Goal: Transaction & Acquisition: Purchase product/service

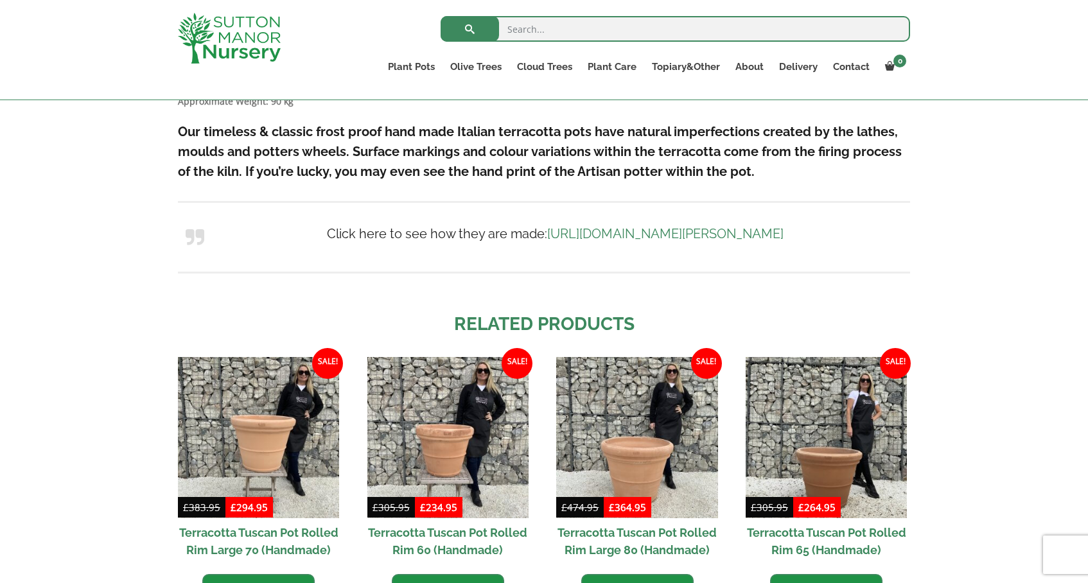
scroll to position [1110, 0]
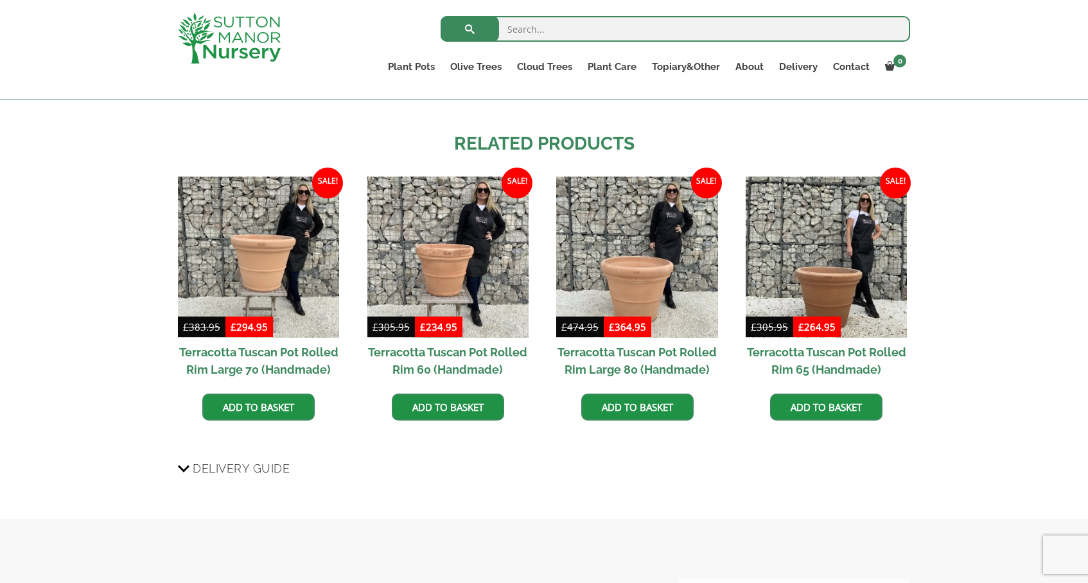
click at [624, 361] on h2 "Terracotta Tuscan Pot Rolled Rim Large 80 (Handmade)" at bounding box center [636, 361] width 161 height 46
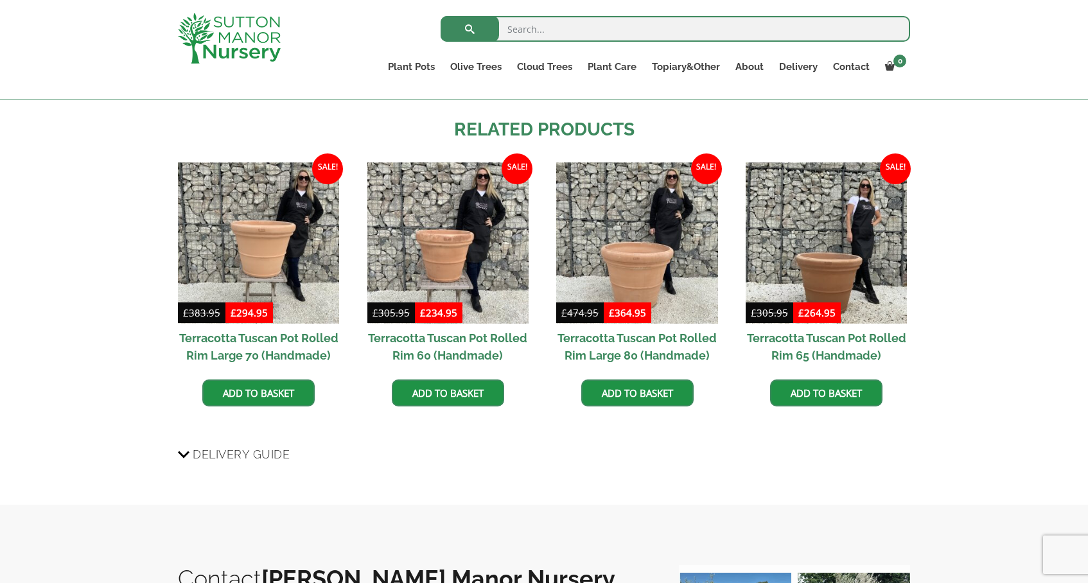
scroll to position [1127, 0]
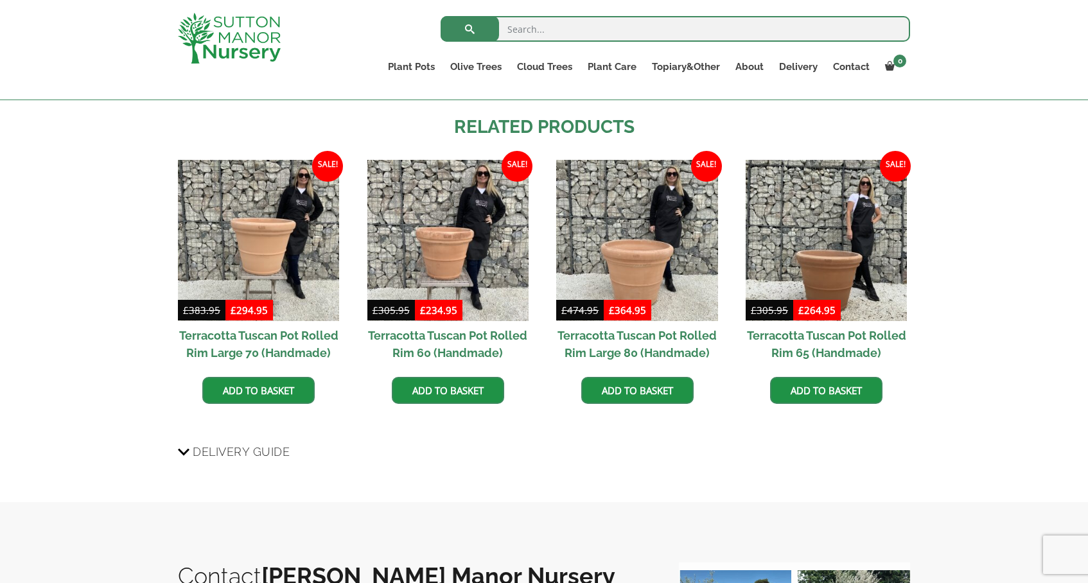
click at [281, 457] on span "Delivery Guide" at bounding box center [241, 452] width 97 height 24
click at [0, 0] on input "Delivery Guide" at bounding box center [0, 0] width 0 height 0
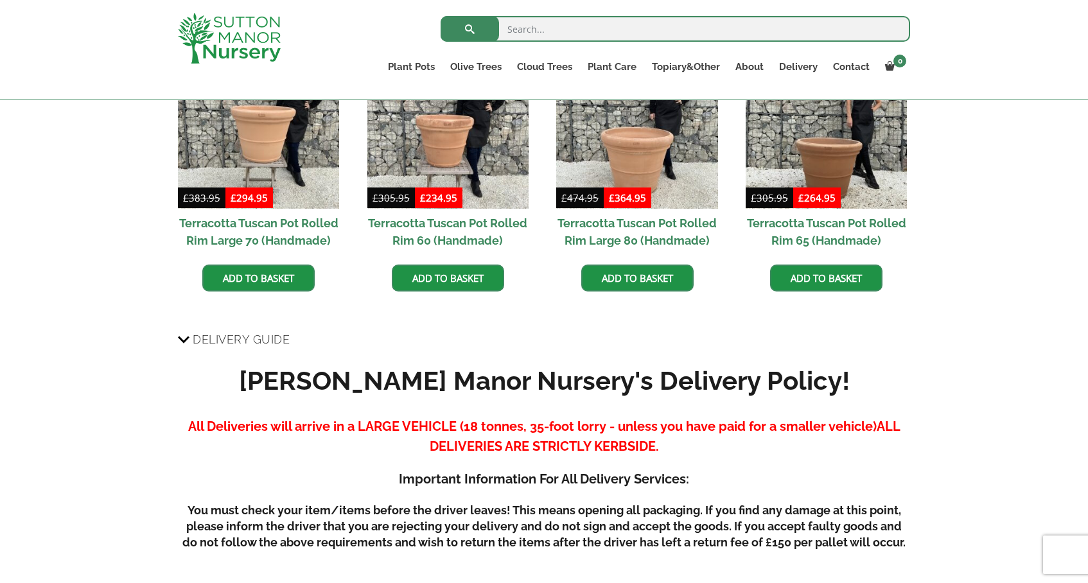
scroll to position [1087, 0]
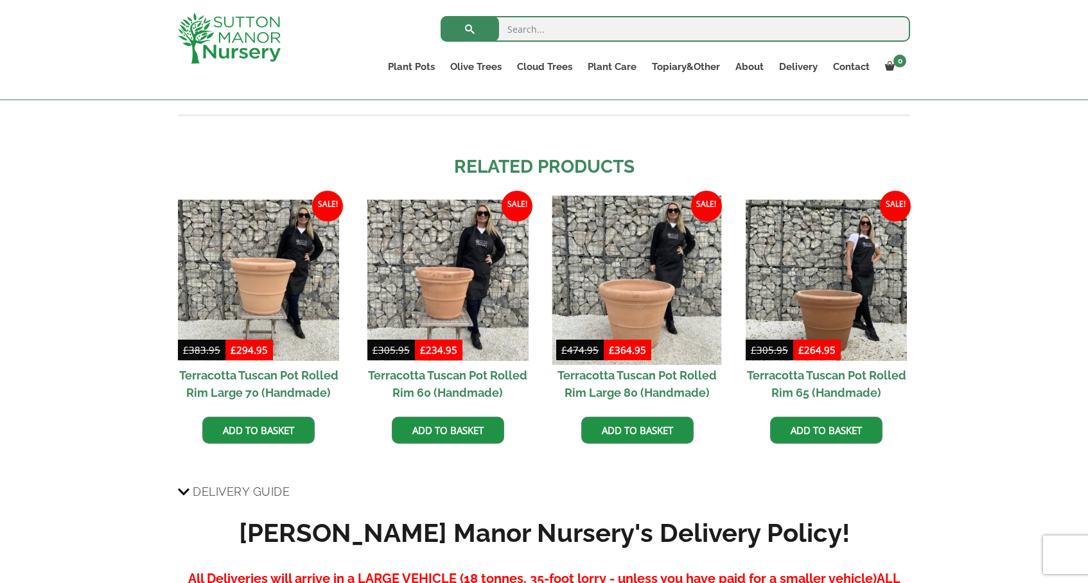
click at [659, 308] on img at bounding box center [637, 280] width 170 height 170
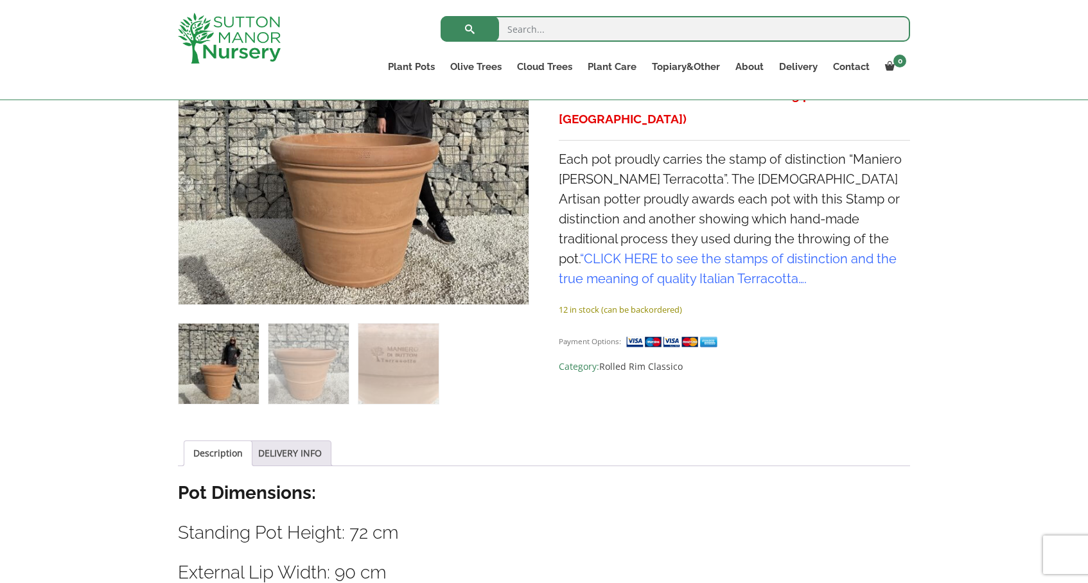
scroll to position [265, 0]
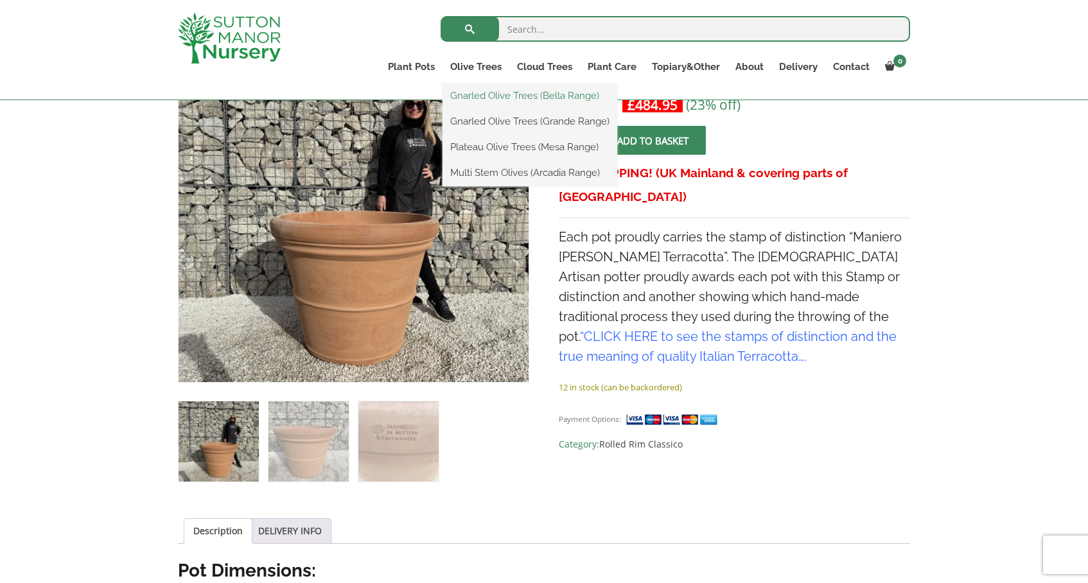
click at [491, 98] on link "Gnarled Olive Trees (Bella Range)" at bounding box center [530, 95] width 175 height 19
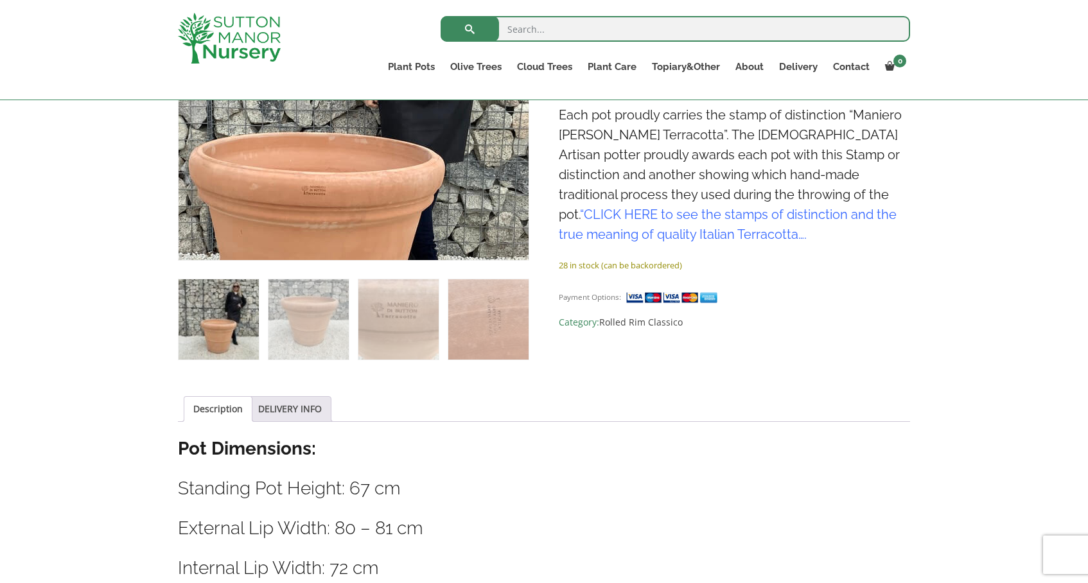
scroll to position [516, 0]
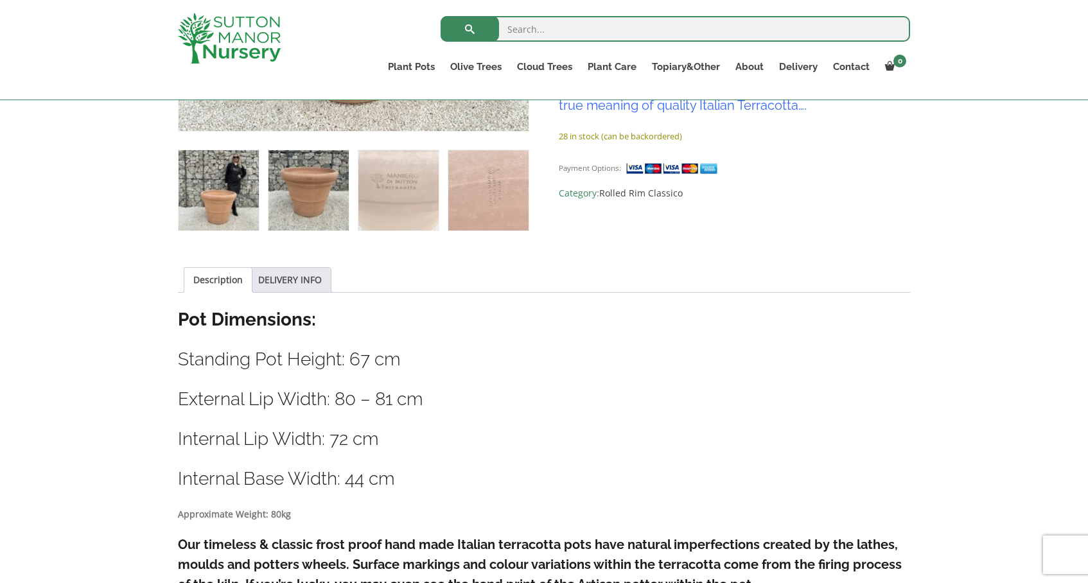
click at [308, 204] on img at bounding box center [309, 190] width 80 height 80
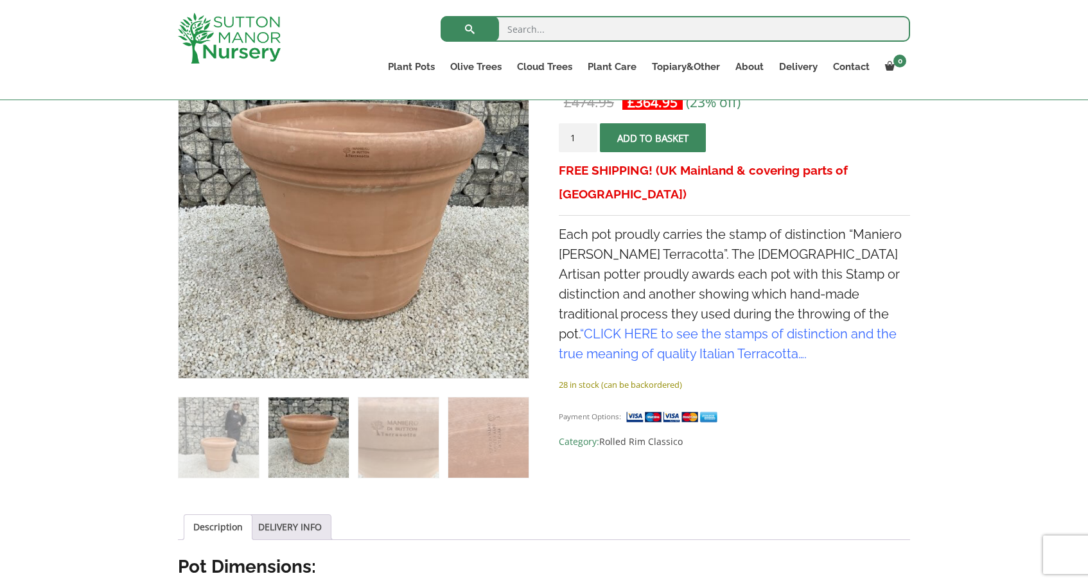
scroll to position [245, 0]
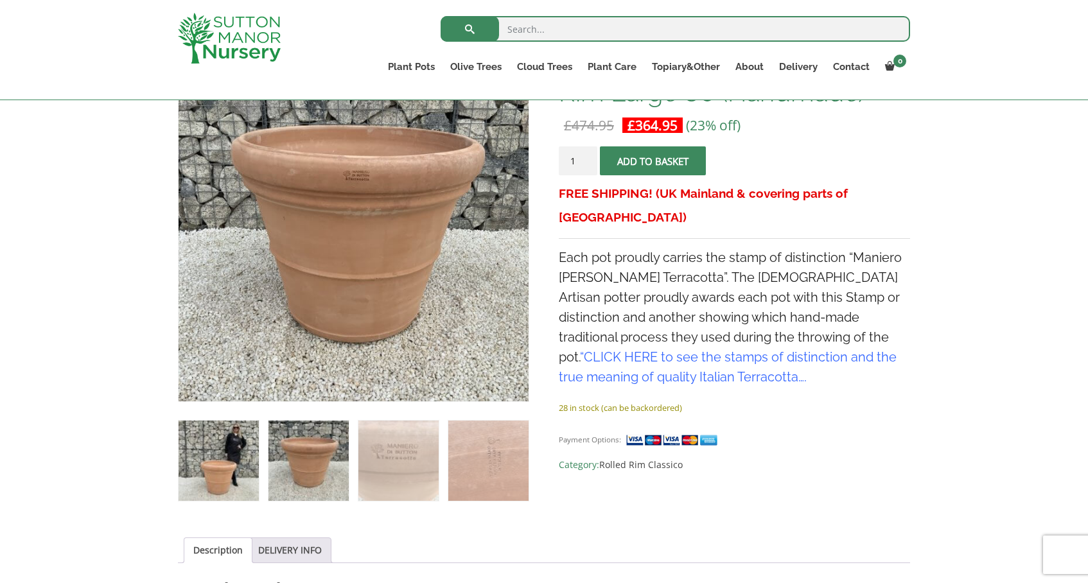
click at [220, 454] on img at bounding box center [219, 461] width 80 height 80
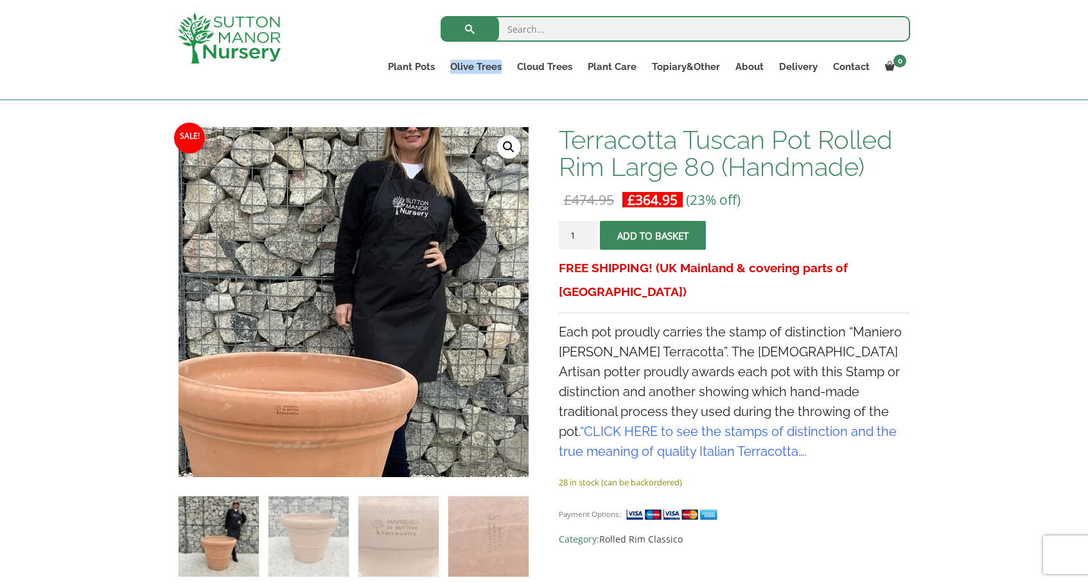
scroll to position [154, 0]
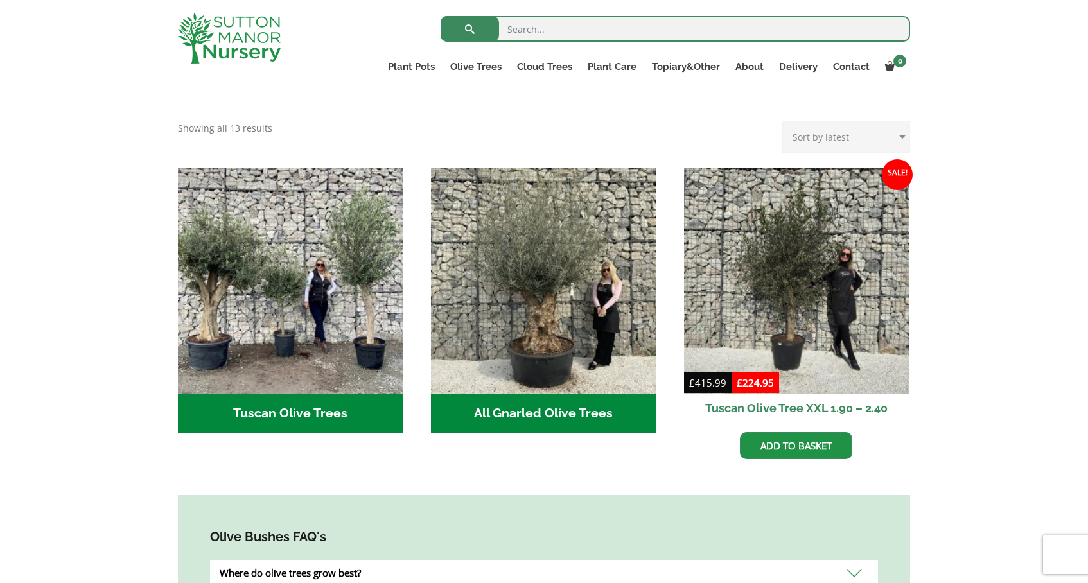
scroll to position [436, 0]
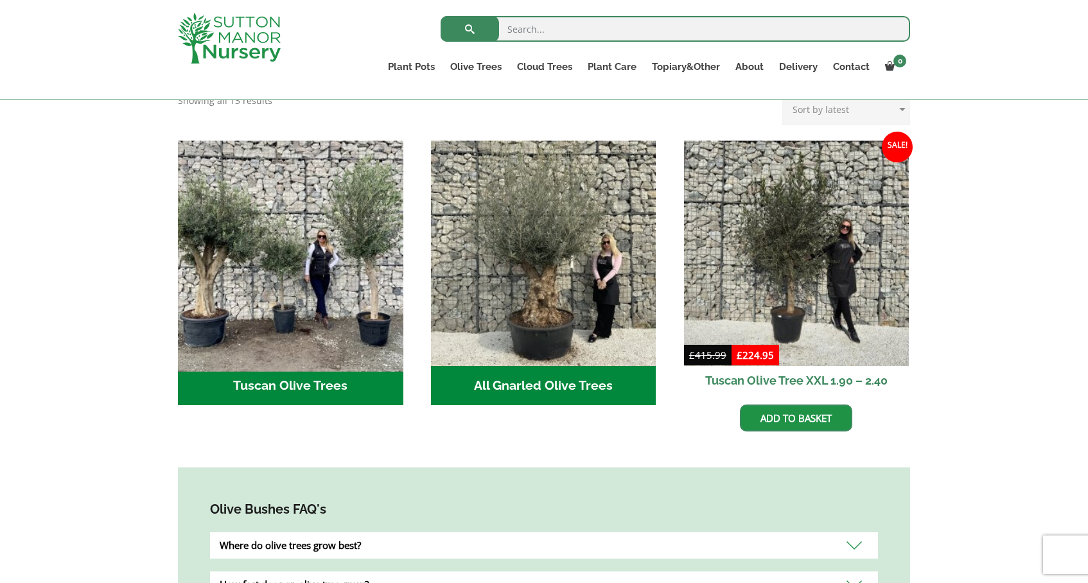
click at [330, 310] on img "Visit product category Tuscan Olive Trees" at bounding box center [290, 253] width 236 height 236
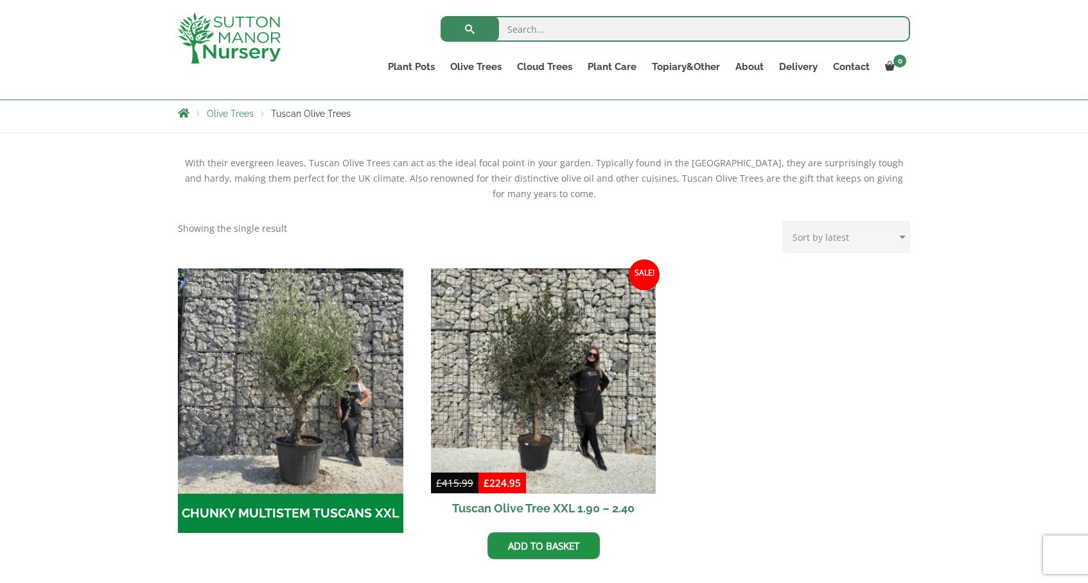
scroll to position [327, 0]
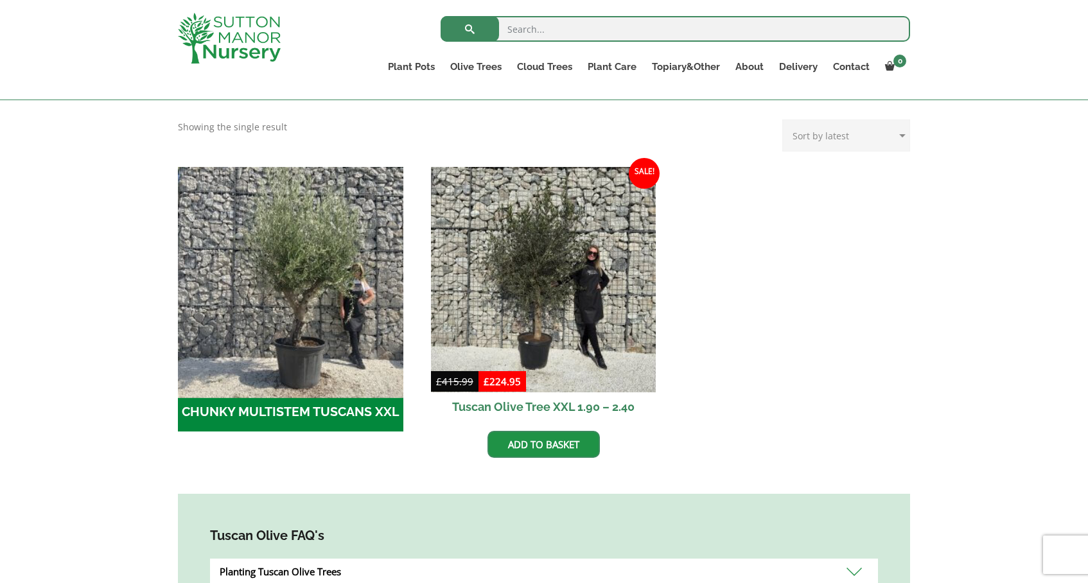
click at [285, 308] on img "Visit product category CHUNKY MULTISTEM TUSCANS XXL" at bounding box center [290, 279] width 236 height 236
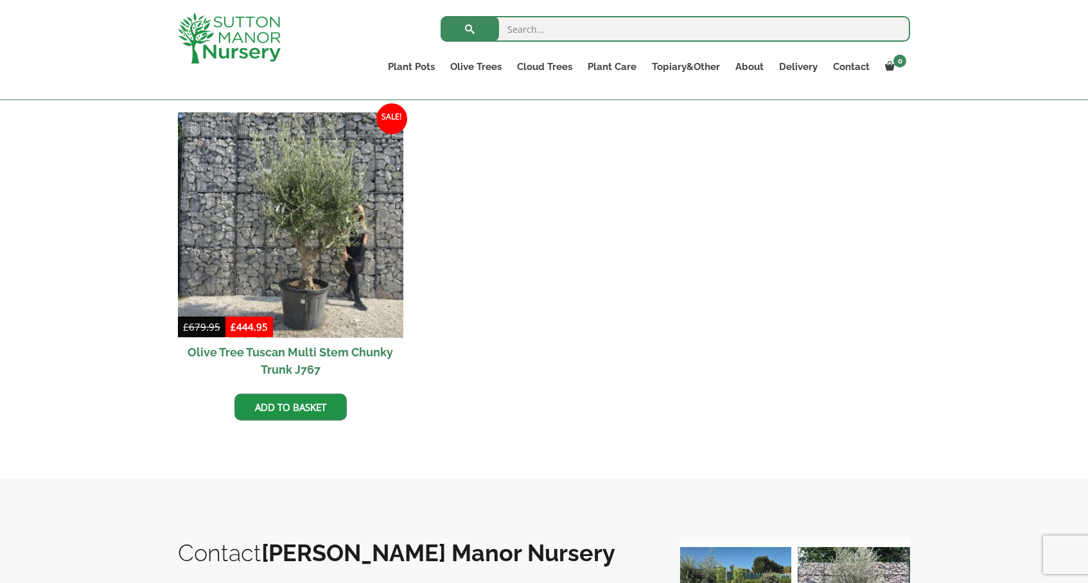
scroll to position [319, 0]
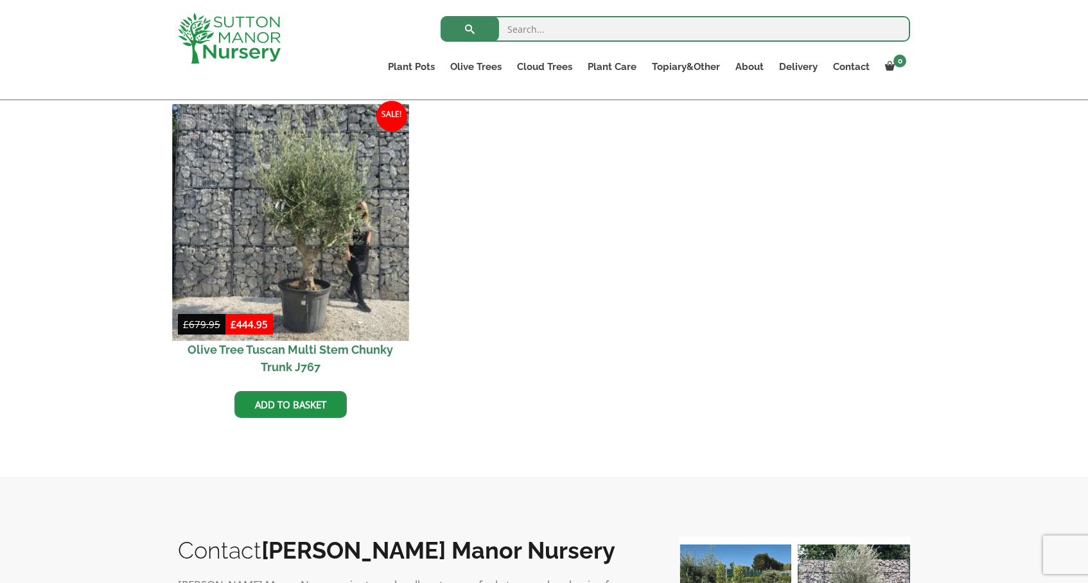
click at [307, 244] on img at bounding box center [290, 222] width 236 height 236
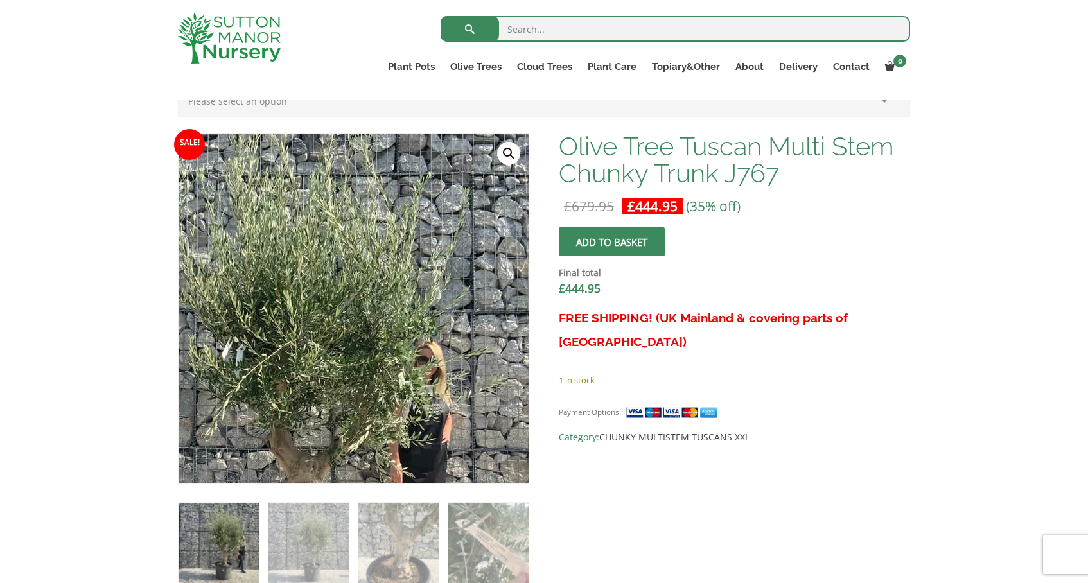
scroll to position [400, 0]
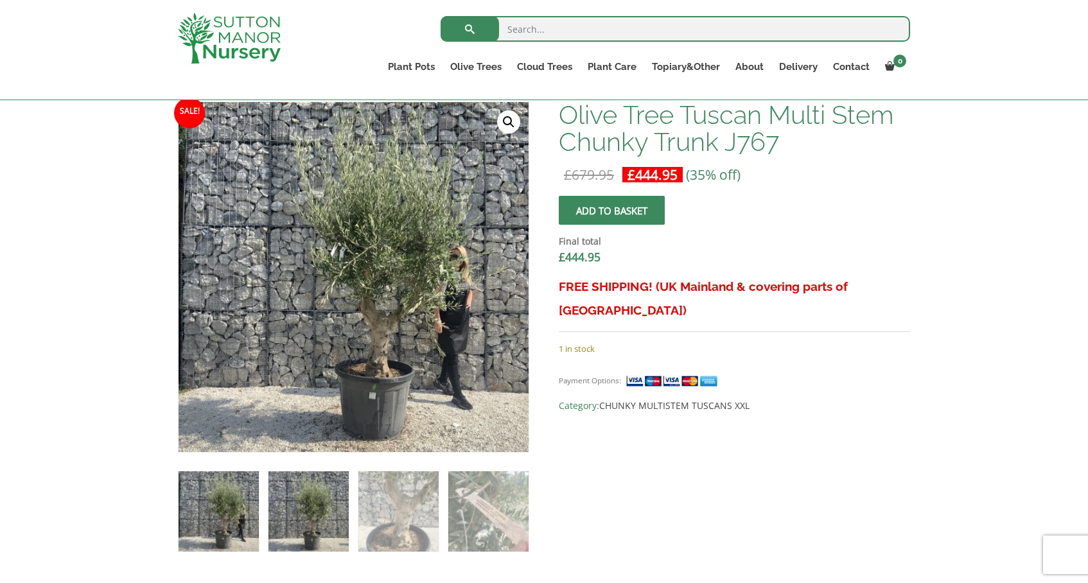
click at [338, 495] on img at bounding box center [309, 512] width 80 height 80
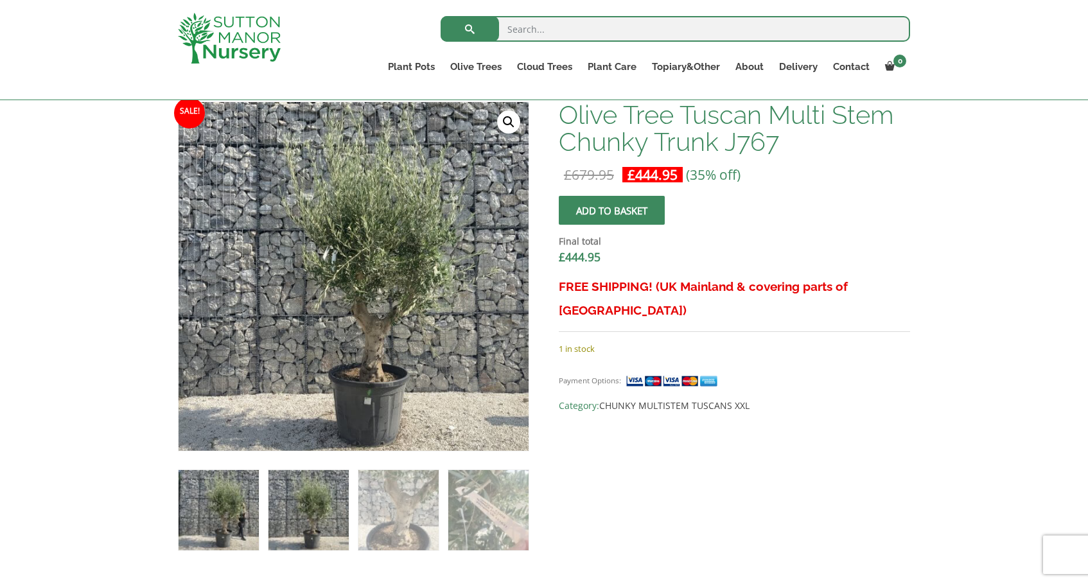
click at [232, 500] on img at bounding box center [219, 510] width 80 height 80
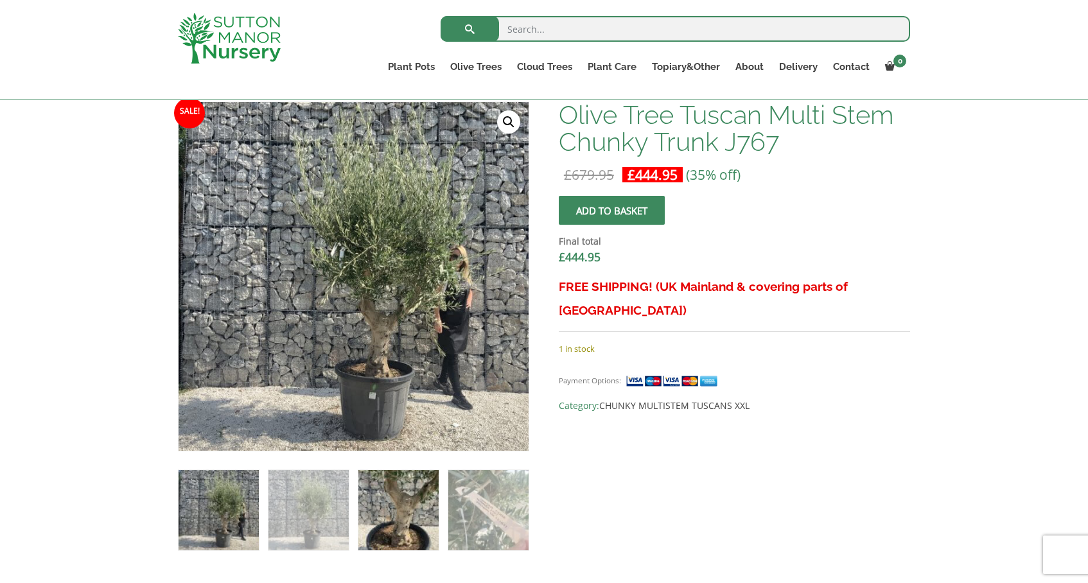
click at [419, 498] on img at bounding box center [398, 510] width 80 height 80
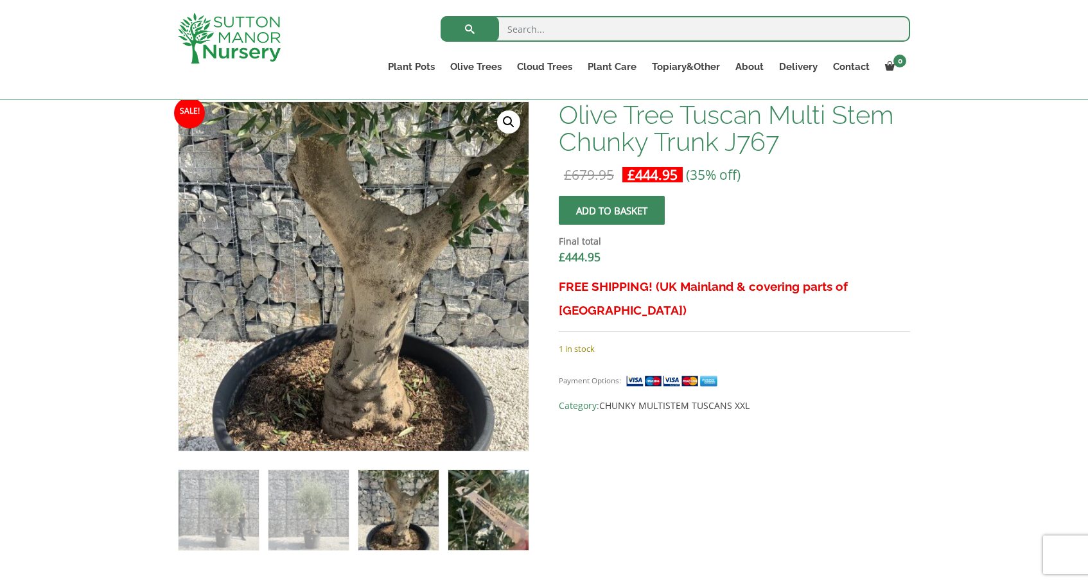
click at [468, 498] on img at bounding box center [488, 510] width 80 height 80
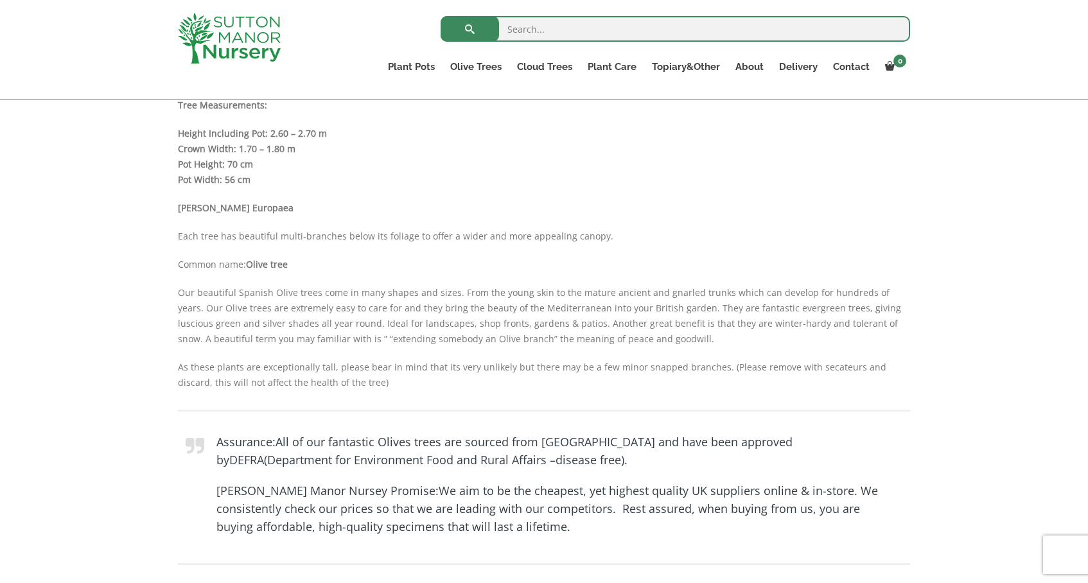
scroll to position [933, 0]
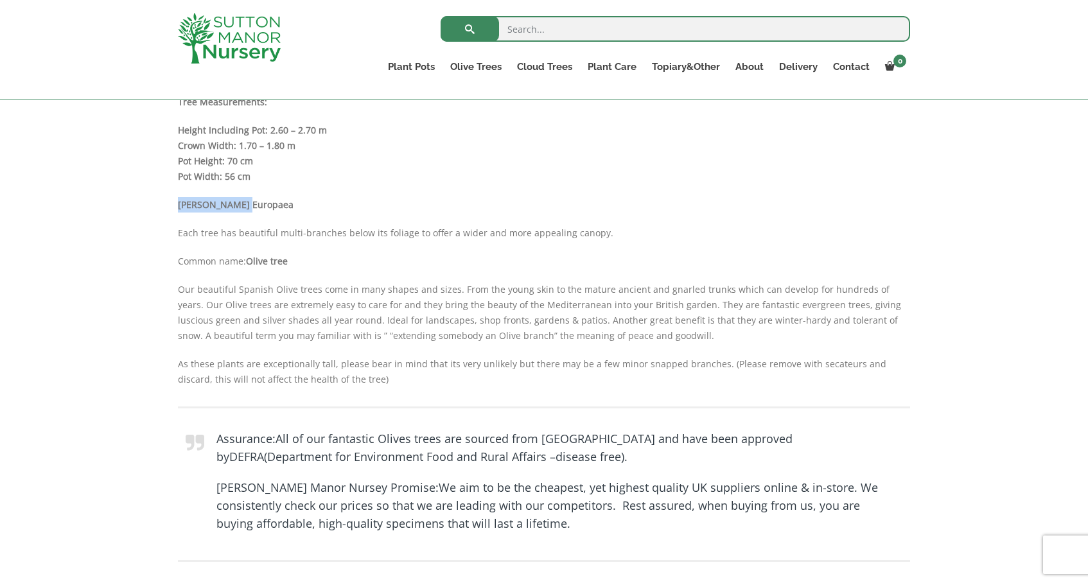
drag, startPoint x: 175, startPoint y: 204, endPoint x: 243, endPoint y: 198, distance: 67.8
click at [243, 198] on div "Add soil to your order? Please select an option (x1) 75L Bag (£34.99) (x2) 75L …" at bounding box center [544, 1] width 752 height 1294
copy b "[PERSON_NAME] Europaea"
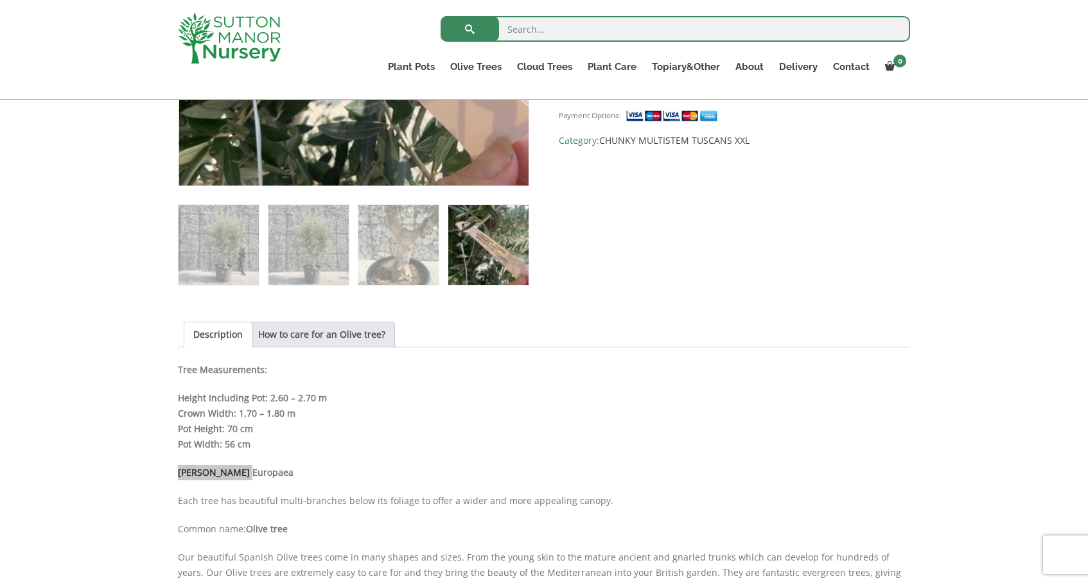
scroll to position [653, 0]
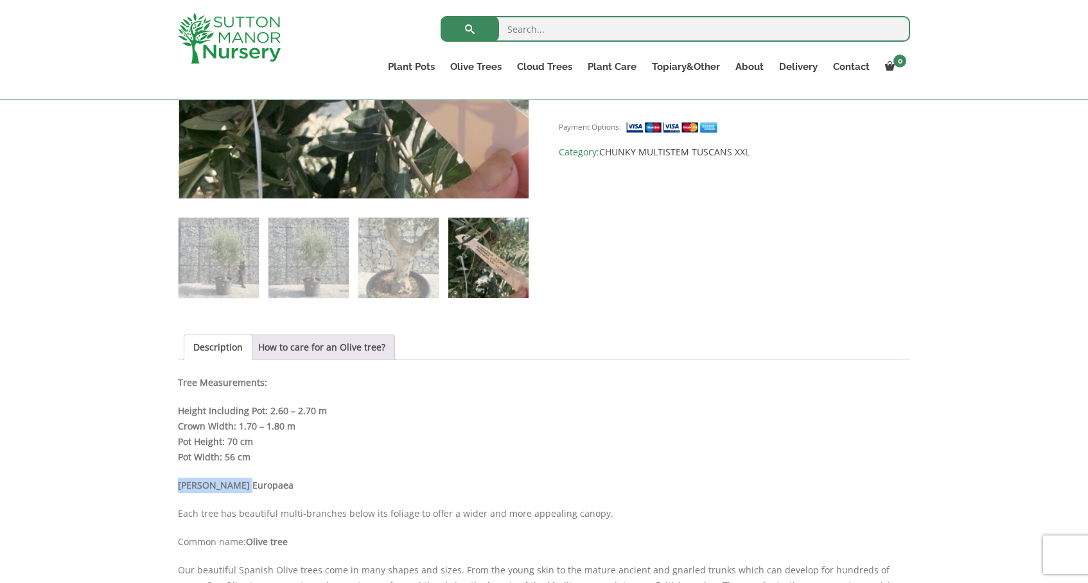
click at [414, 291] on img at bounding box center [398, 258] width 80 height 80
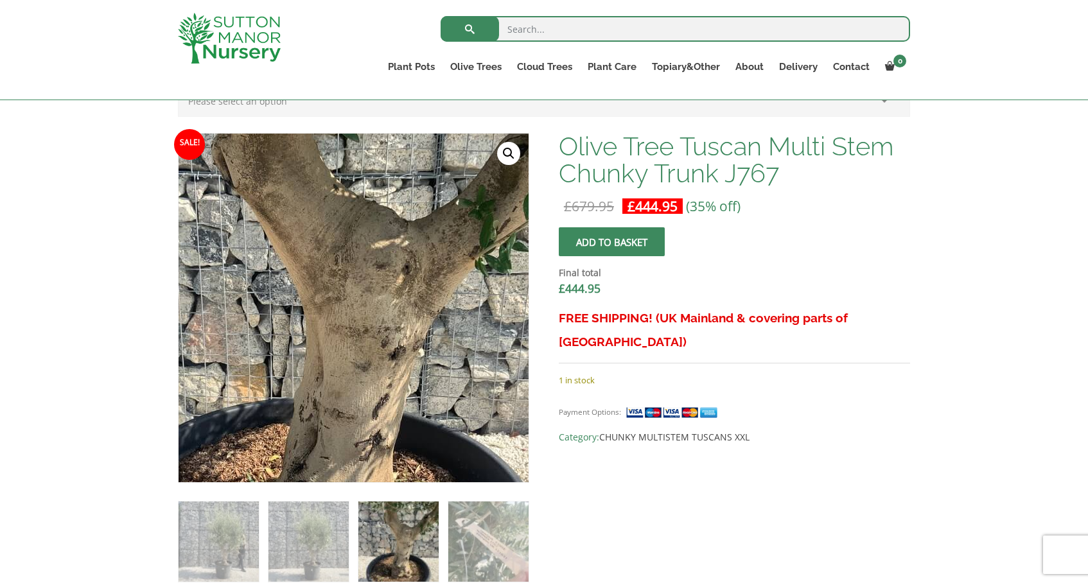
scroll to position [369, 0]
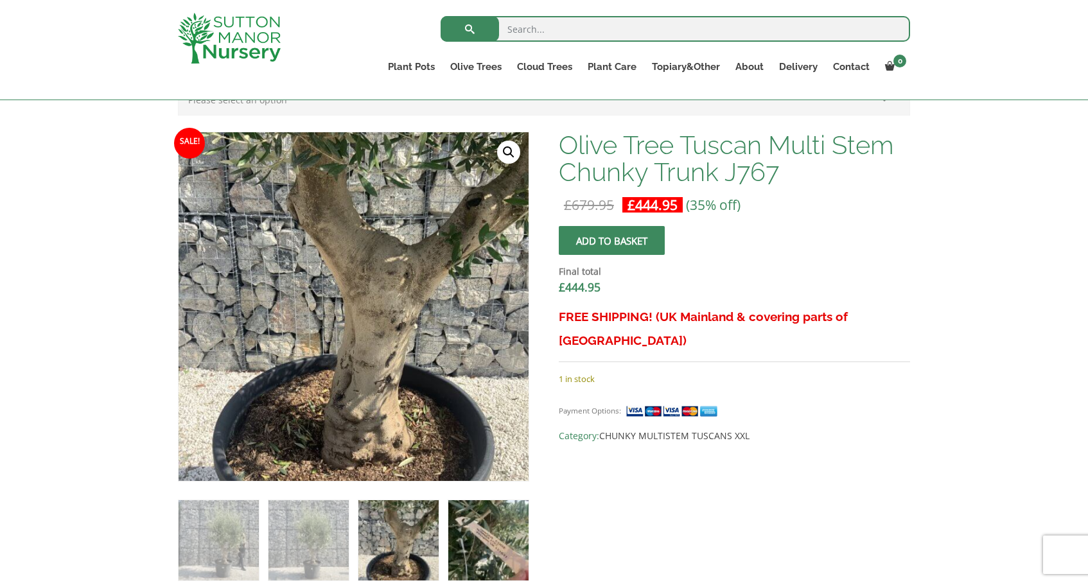
click at [507, 522] on img at bounding box center [488, 540] width 80 height 80
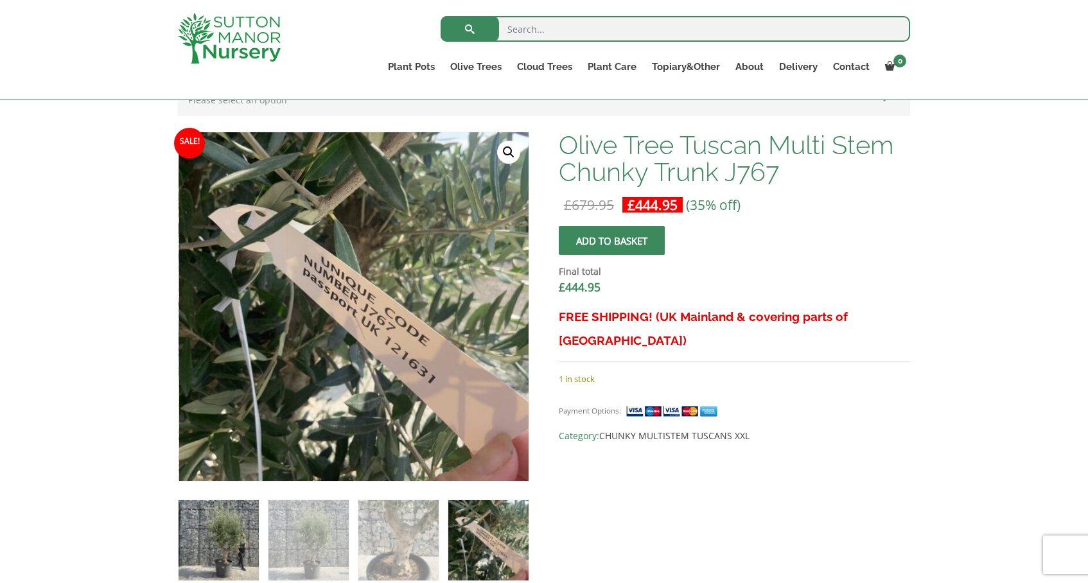
click at [233, 552] on img at bounding box center [219, 540] width 80 height 80
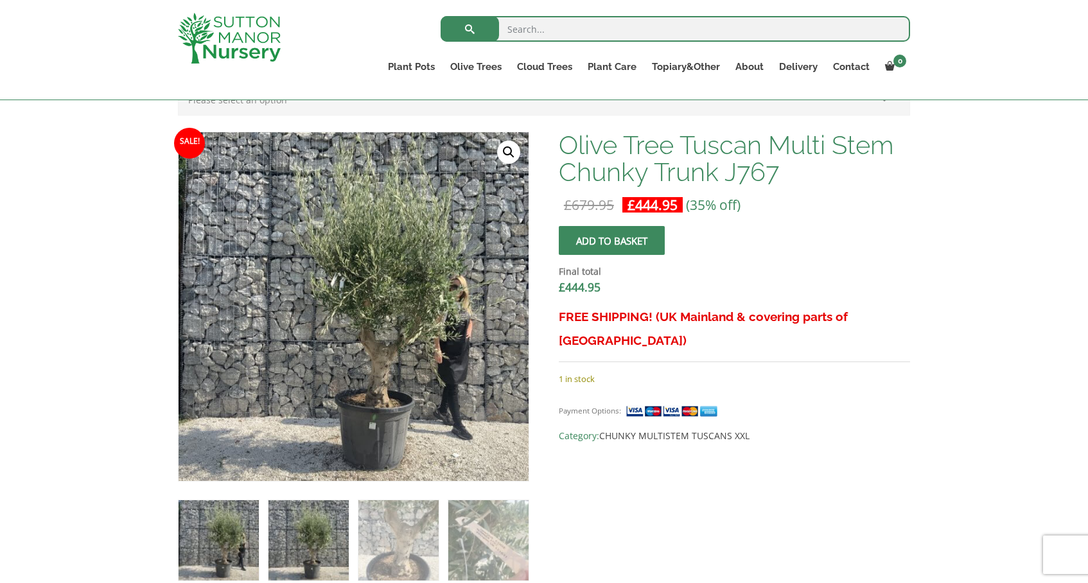
click at [321, 557] on img at bounding box center [309, 540] width 80 height 80
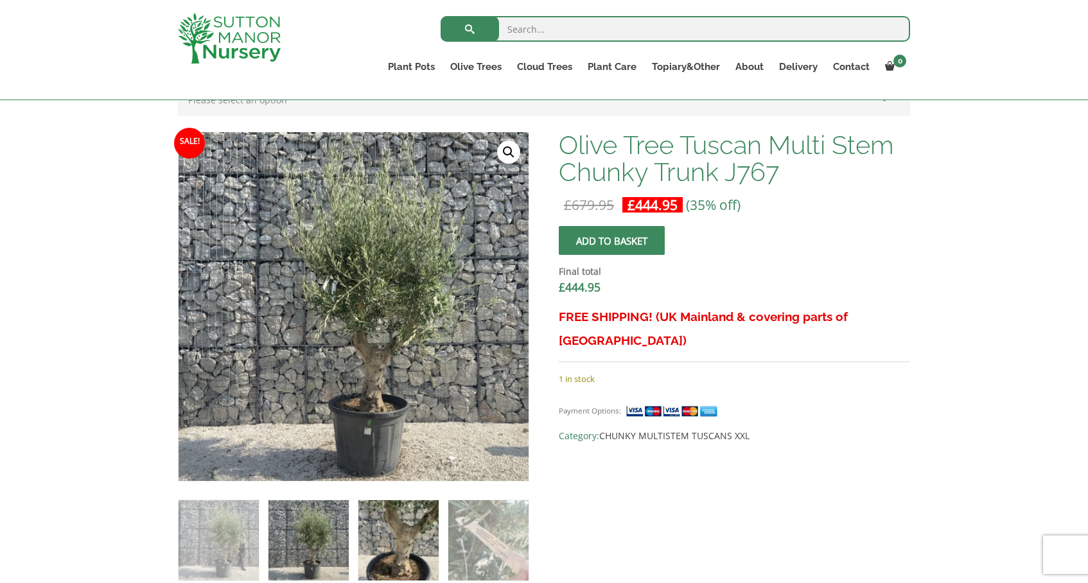
click at [401, 513] on img at bounding box center [398, 540] width 80 height 80
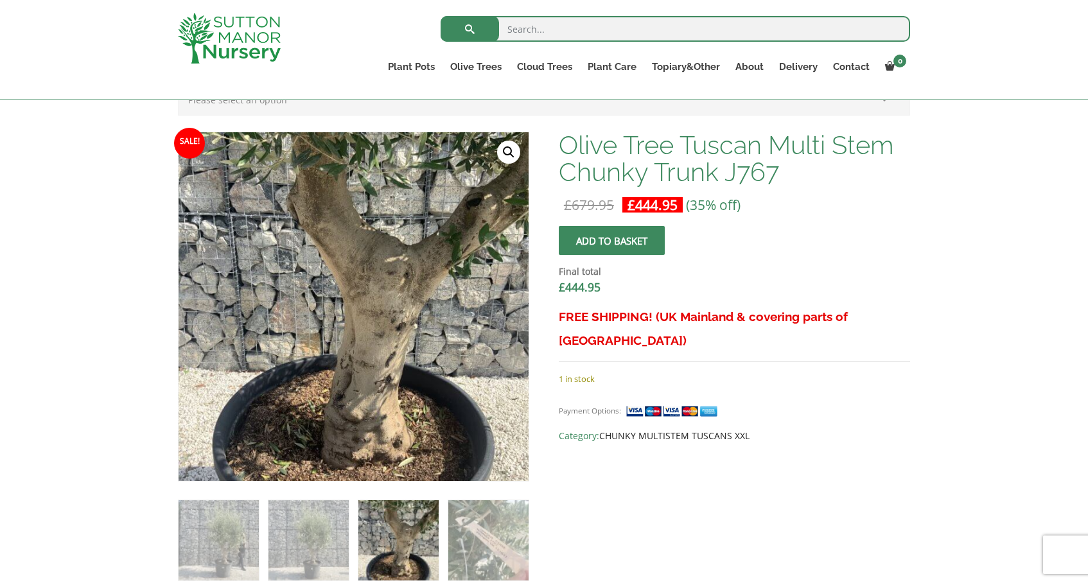
click at [735, 430] on link "CHUNKY MULTISTEM TUSCANS XXL" at bounding box center [674, 436] width 150 height 12
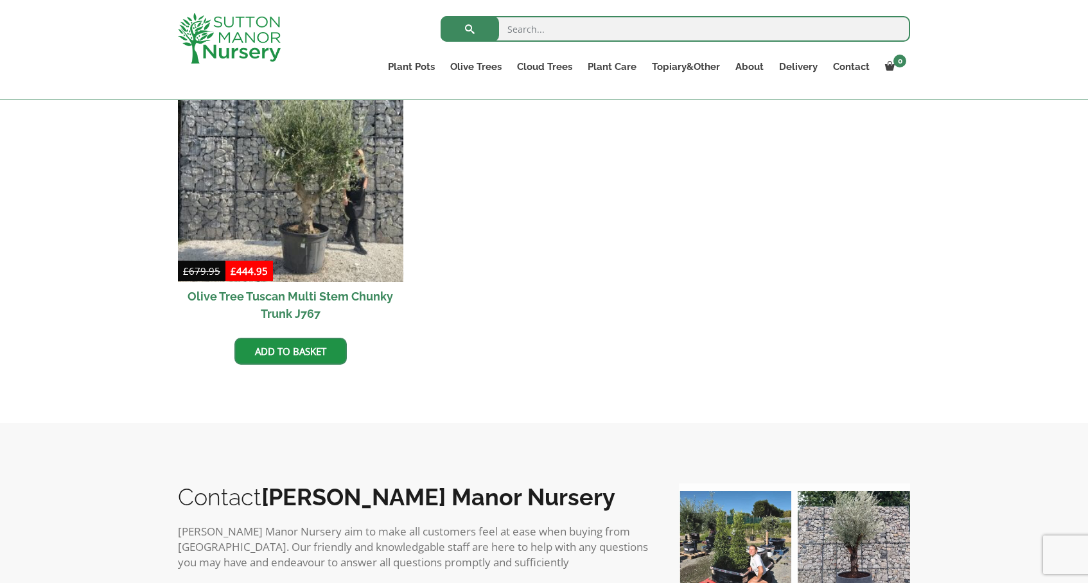
scroll to position [384, 0]
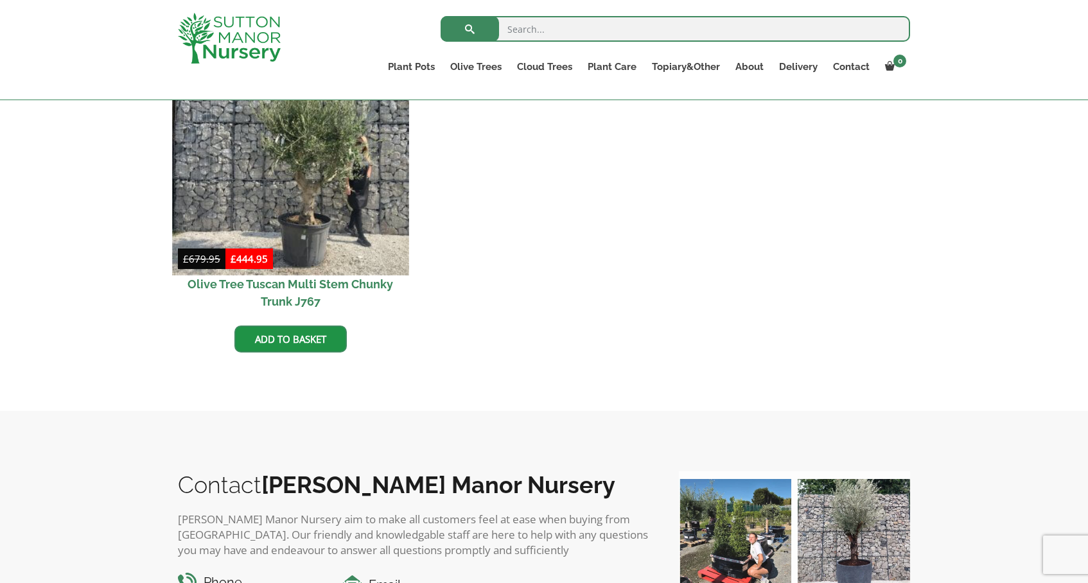
click at [303, 195] on img at bounding box center [290, 157] width 236 height 236
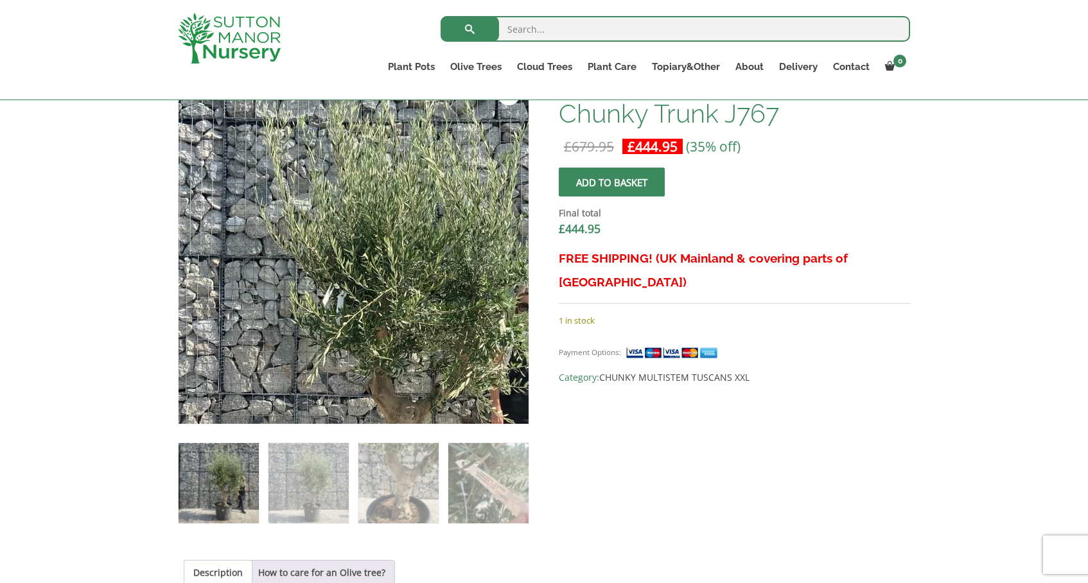
scroll to position [434, 0]
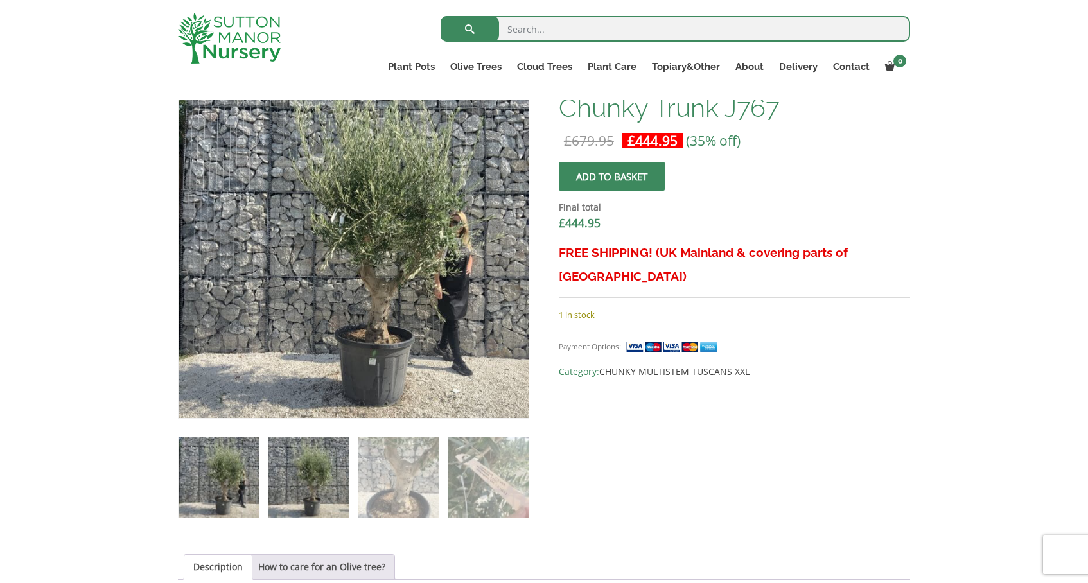
click at [304, 501] on img at bounding box center [309, 477] width 80 height 80
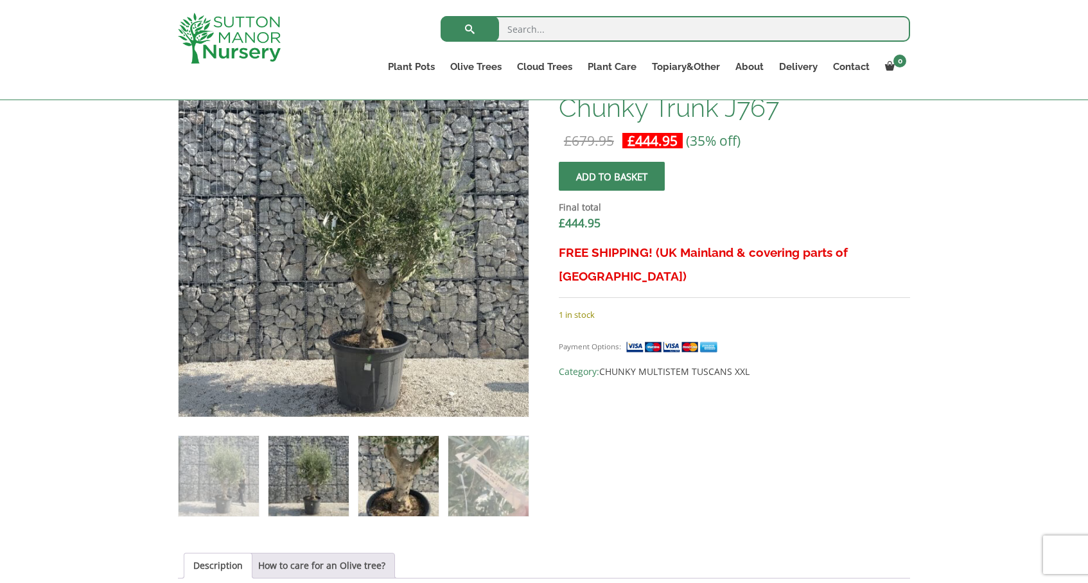
click at [387, 482] on img at bounding box center [398, 476] width 80 height 80
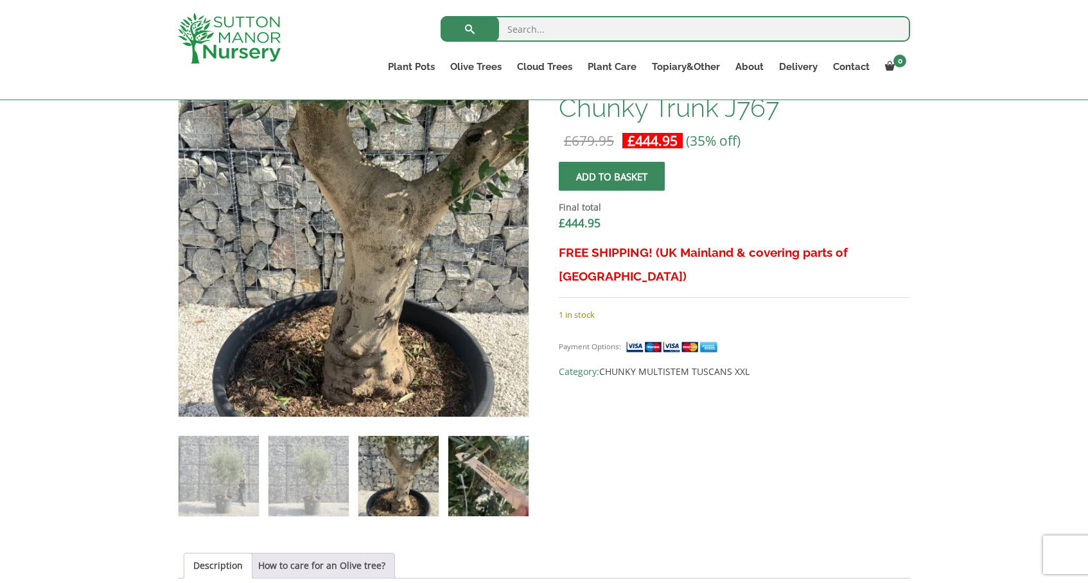
click at [493, 482] on img at bounding box center [488, 476] width 80 height 80
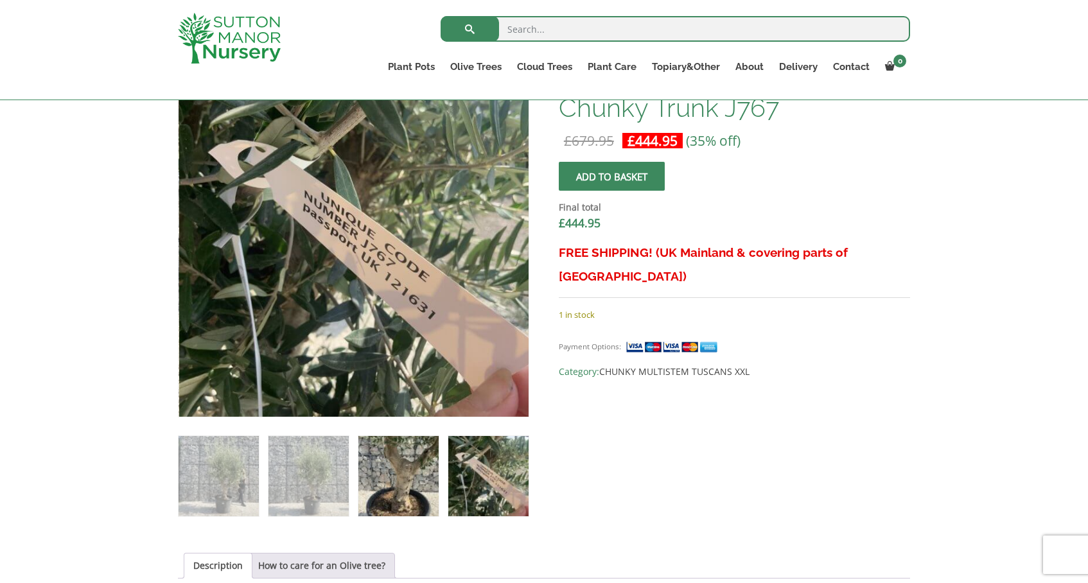
click at [398, 480] on img at bounding box center [398, 476] width 80 height 80
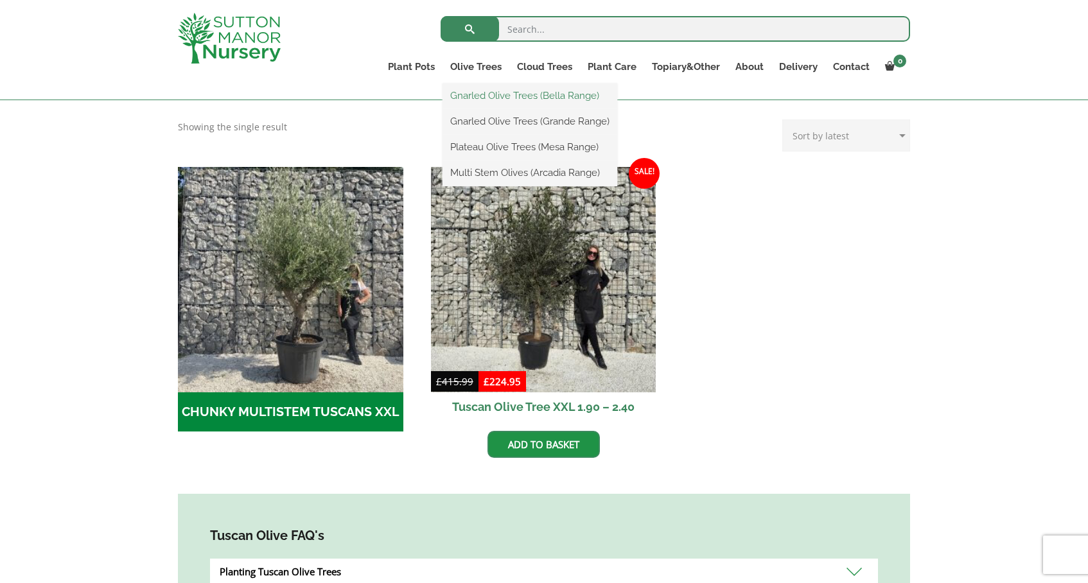
click at [484, 94] on link "Gnarled Olive Trees (Bella Range)" at bounding box center [530, 95] width 175 height 19
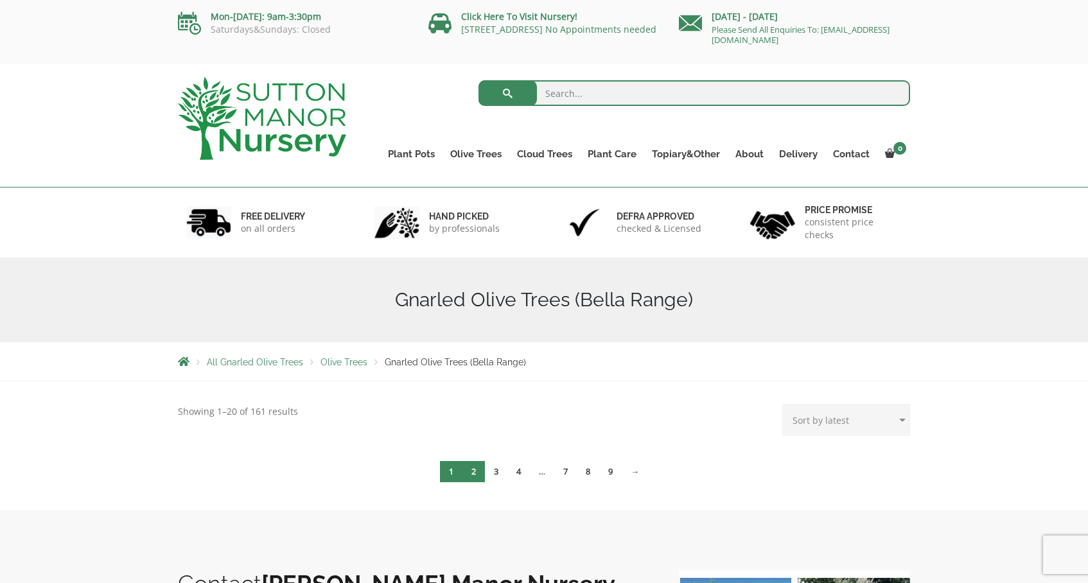
click at [475, 480] on link "2" at bounding box center [474, 471] width 22 height 21
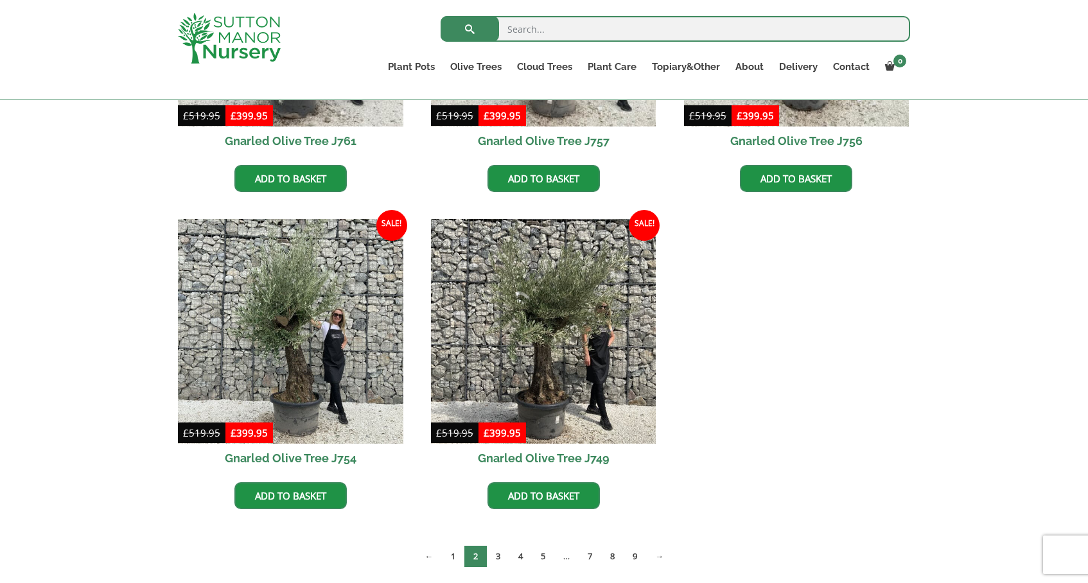
scroll to position [286, 0]
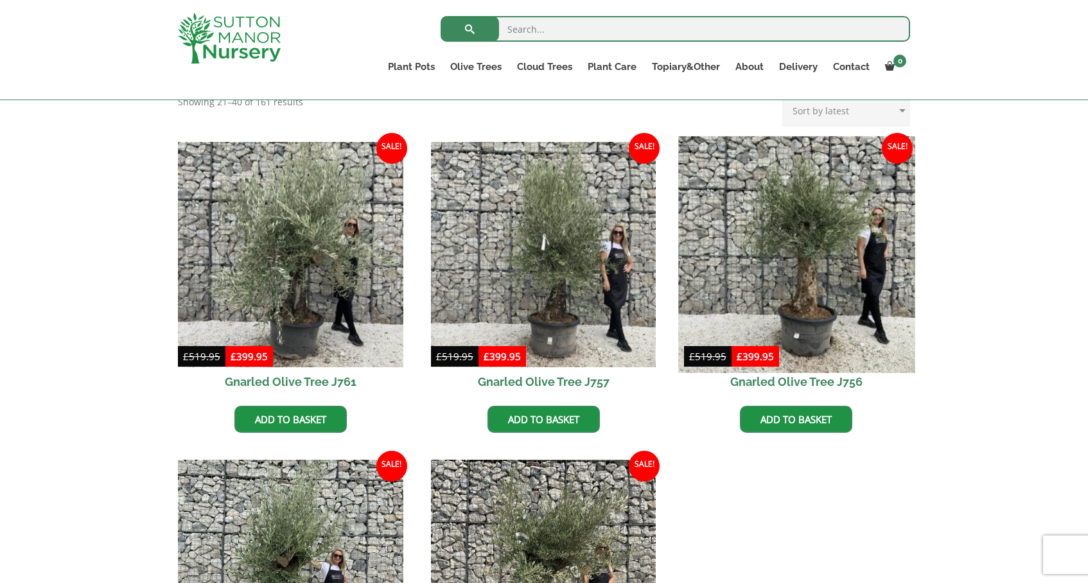
click at [820, 266] on img at bounding box center [796, 254] width 236 height 236
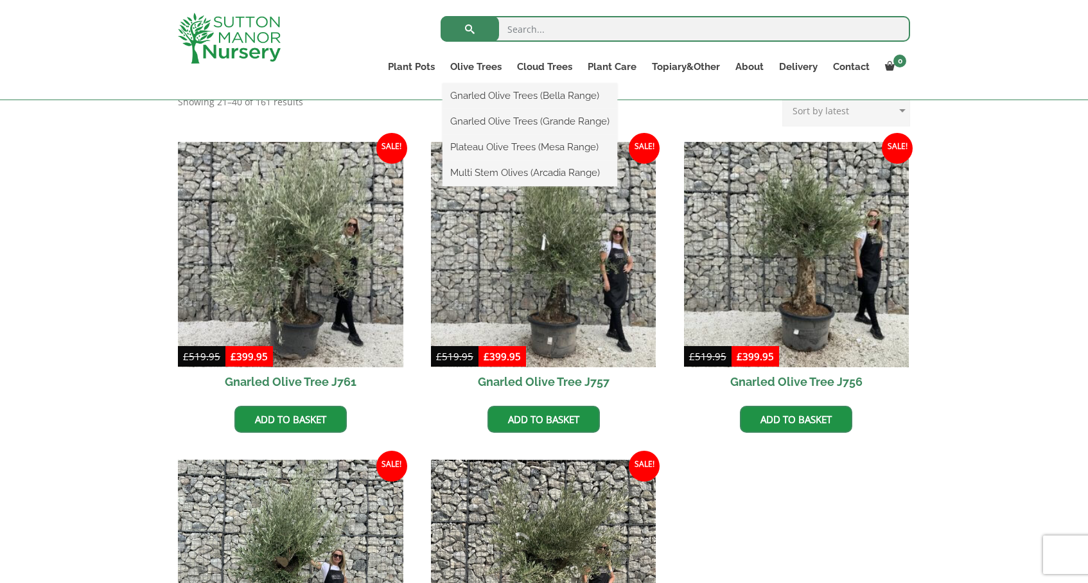
click at [480, 84] on ul "Gnarled Olive Trees (Bella Range) Gnarled Olive Trees (Grande Range) Plateau Ol…" at bounding box center [530, 135] width 175 height 103
click at [475, 66] on link "Olive Trees" at bounding box center [476, 67] width 67 height 18
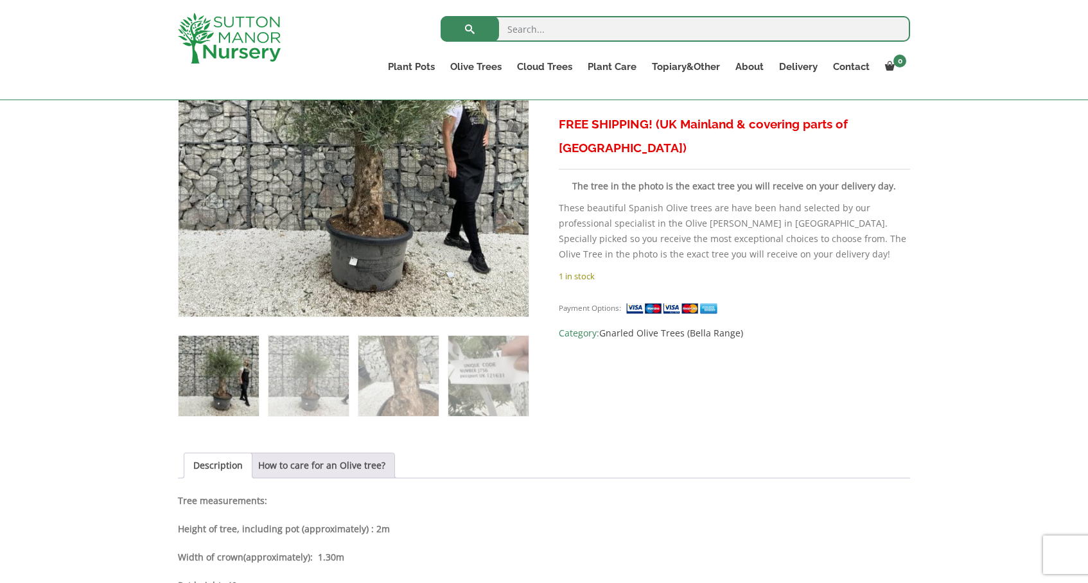
scroll to position [539, 0]
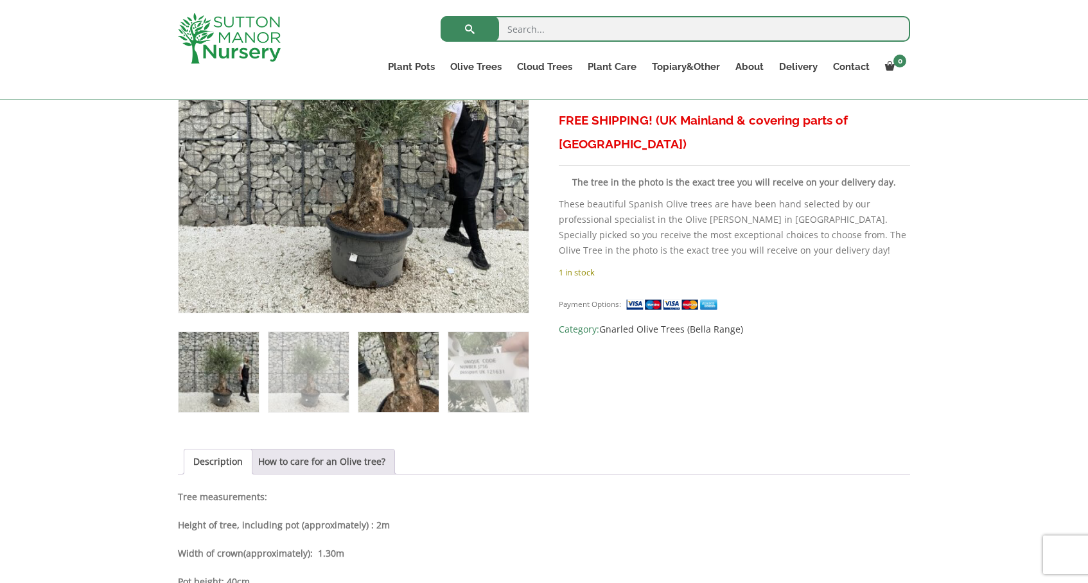
click at [372, 363] on img at bounding box center [398, 372] width 80 height 80
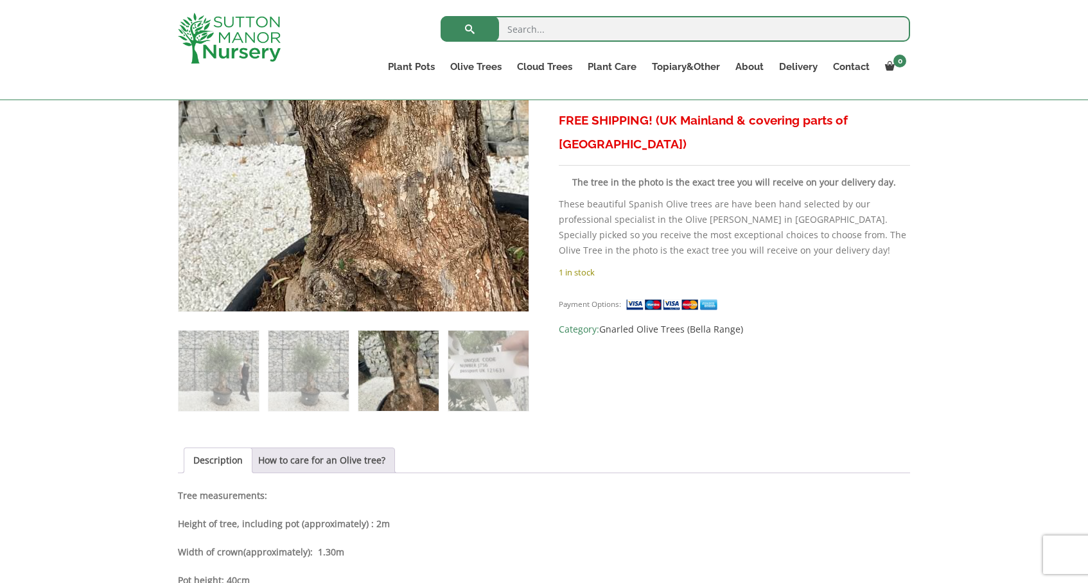
scroll to position [493, 0]
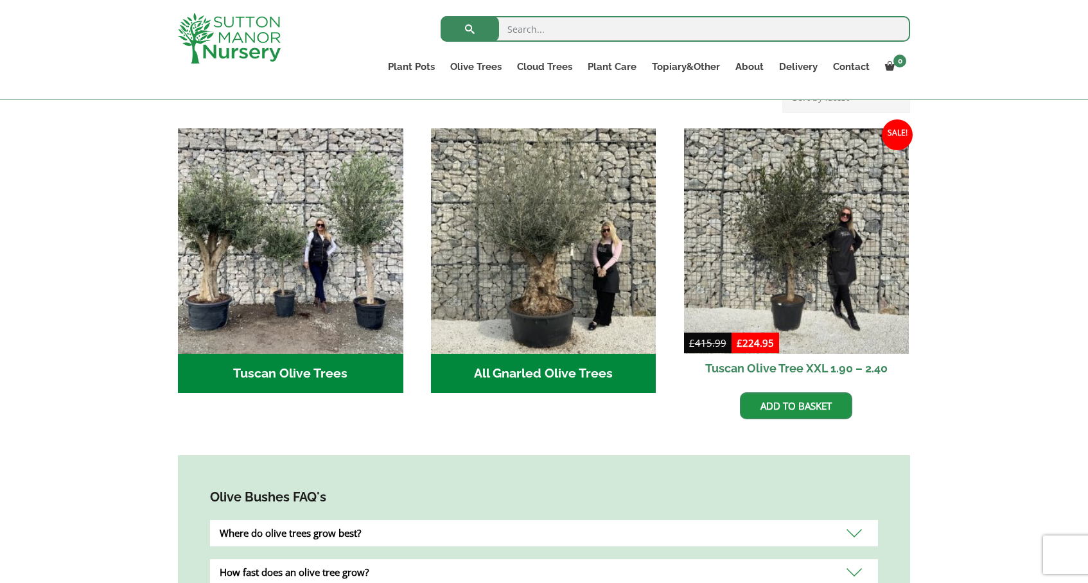
scroll to position [454, 0]
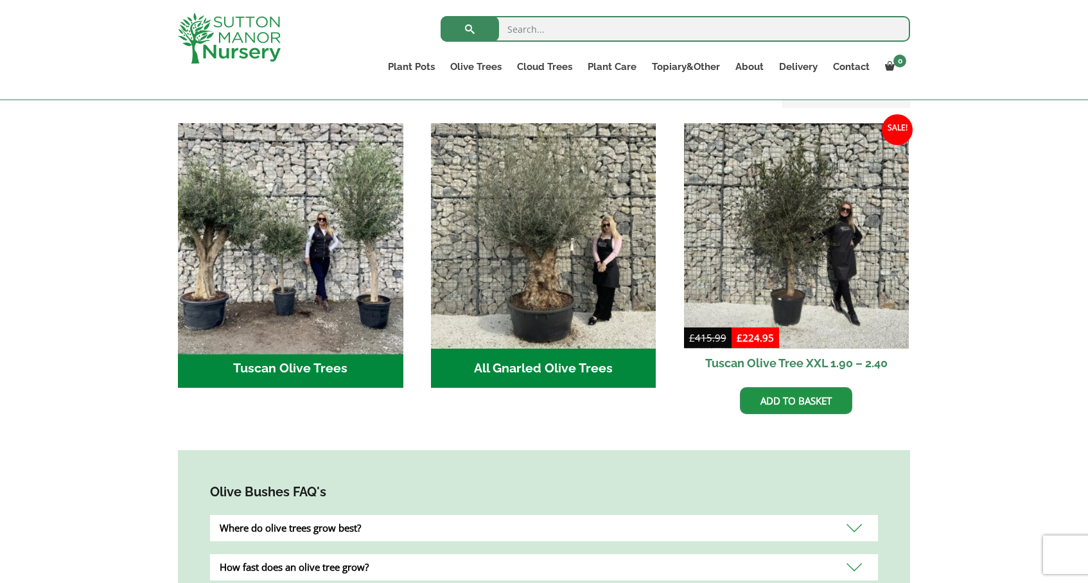
click at [306, 290] on img "Visit product category Tuscan Olive Trees" at bounding box center [290, 236] width 236 height 236
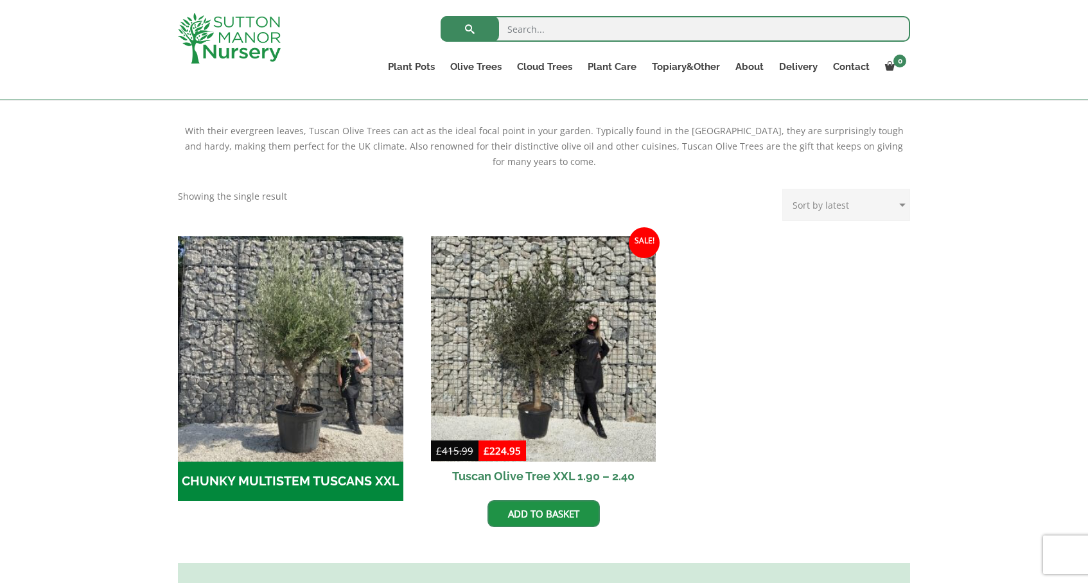
scroll to position [287, 0]
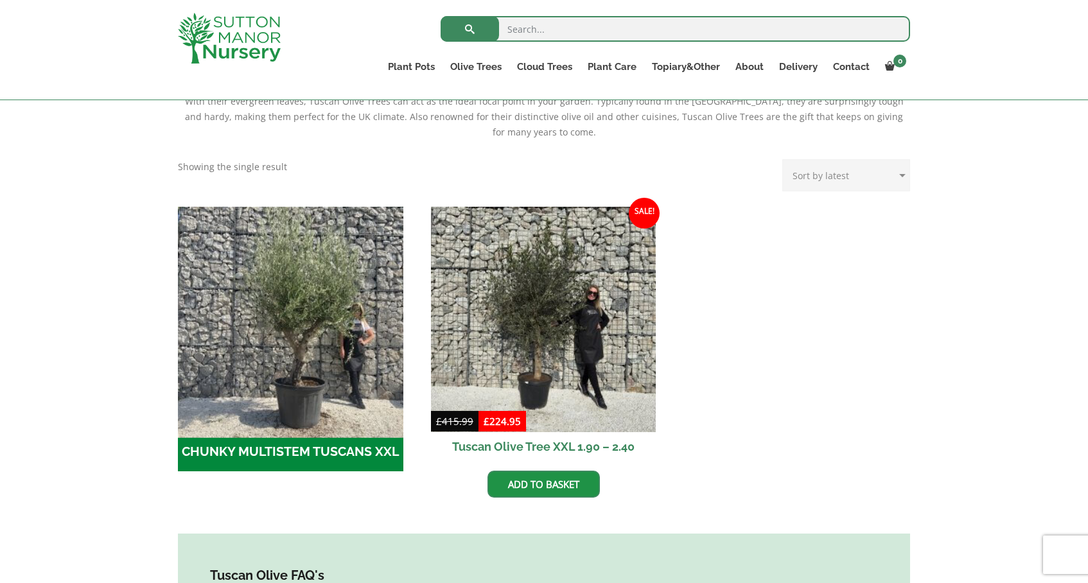
click at [309, 328] on img "Visit product category CHUNKY MULTISTEM TUSCANS XXL" at bounding box center [290, 319] width 236 height 236
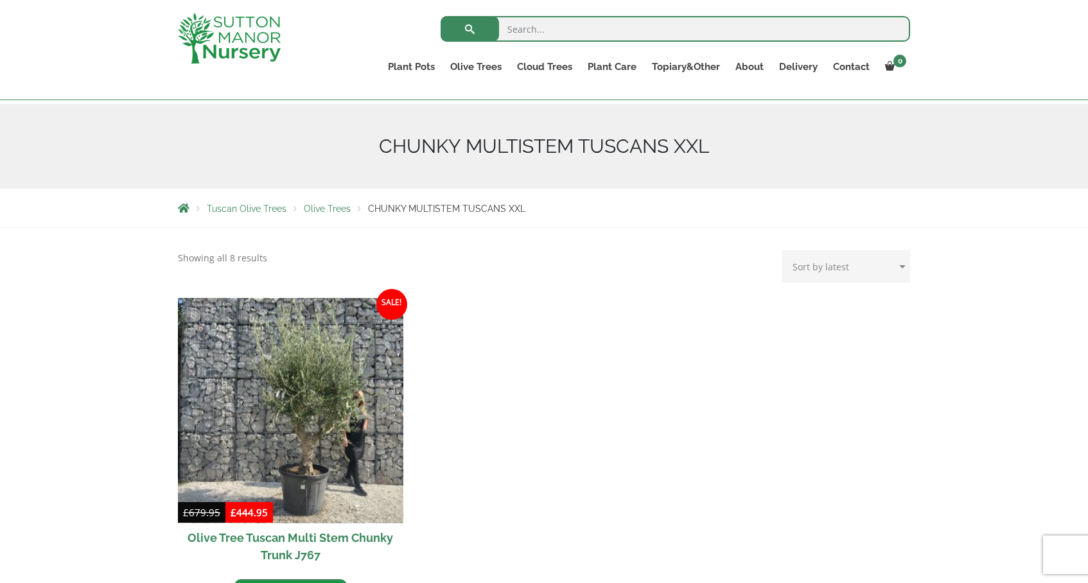
scroll to position [279, 0]
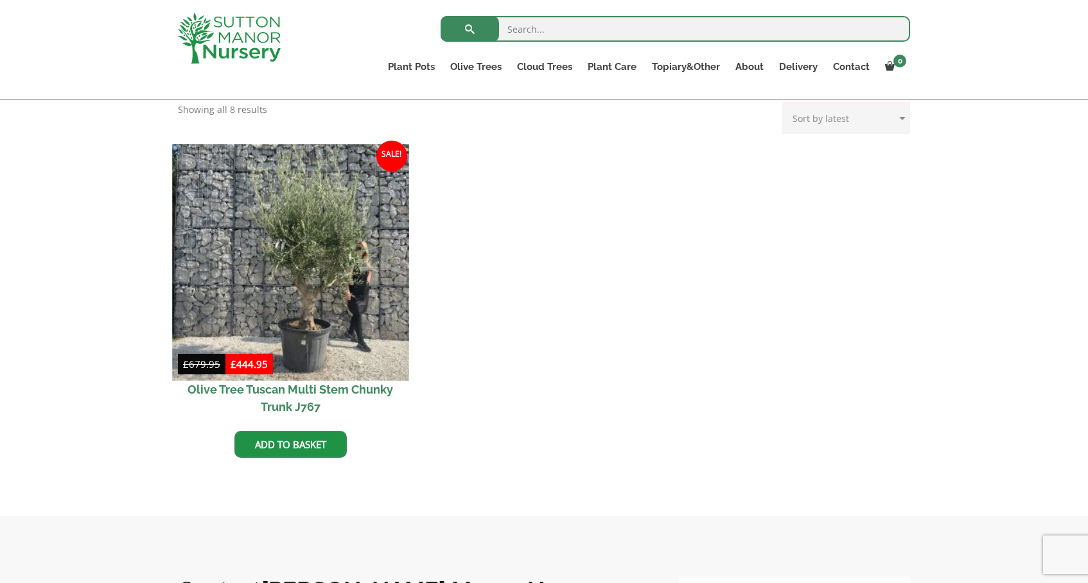
click at [317, 310] on img at bounding box center [290, 262] width 236 height 236
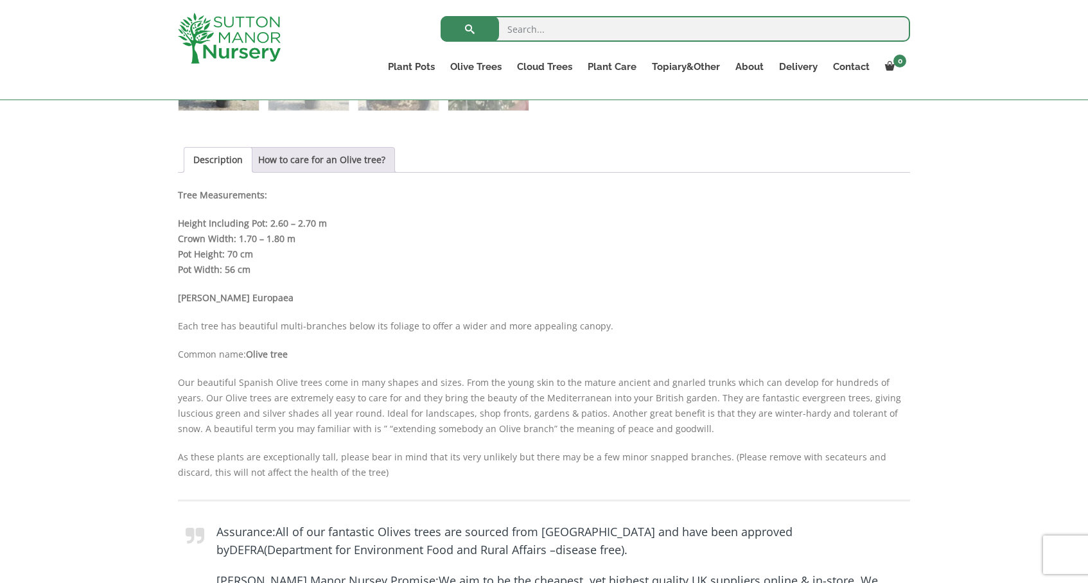
scroll to position [853, 0]
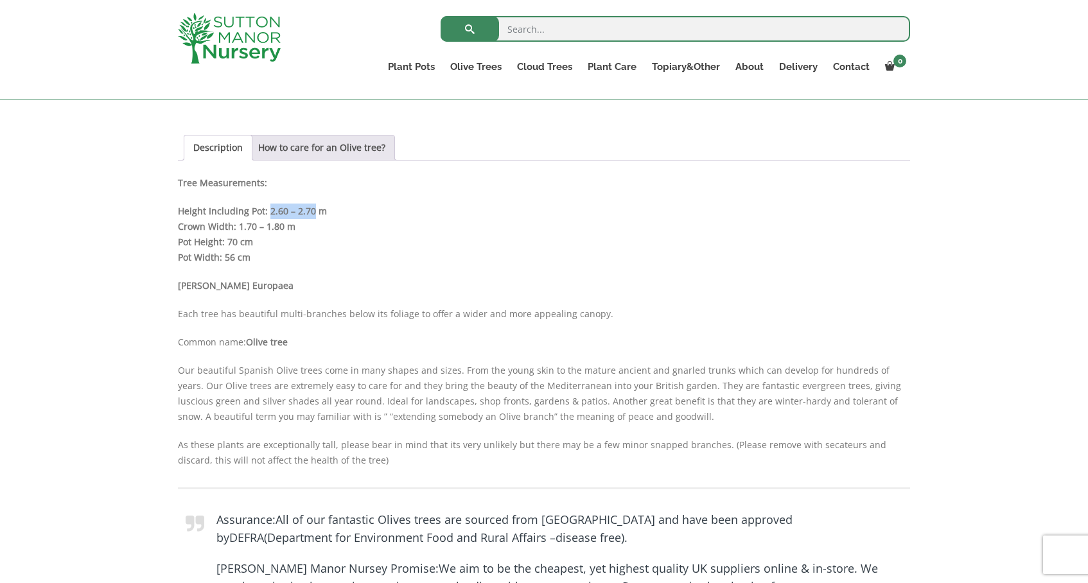
drag, startPoint x: 267, startPoint y: 209, endPoint x: 312, endPoint y: 206, distance: 45.8
click at [312, 206] on strong "Height Including Pot: 2.60 – 2.70 m" at bounding box center [252, 211] width 149 height 12
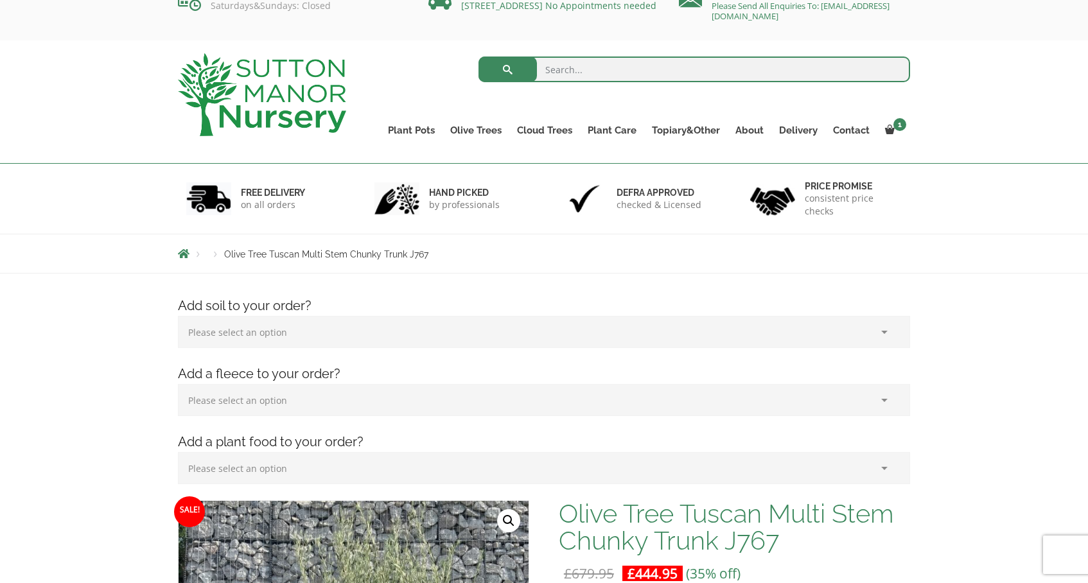
scroll to position [62, 0]
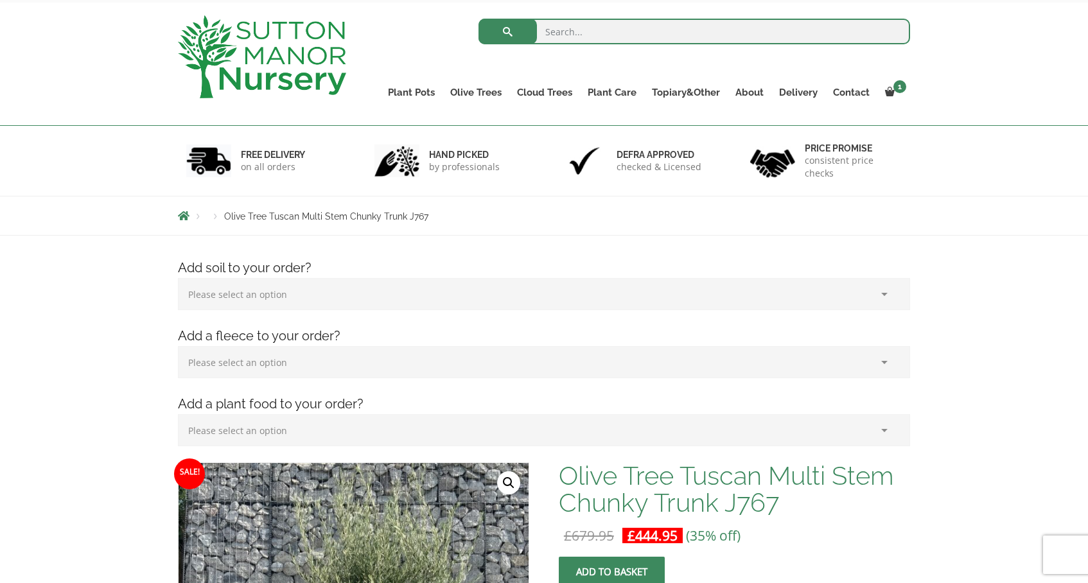
click at [331, 303] on select "Please select an option (x1) 75L Bag (£34.99) (x2) 75L Bag (£69.98) (x3) 75L Ba…" at bounding box center [544, 294] width 732 height 32
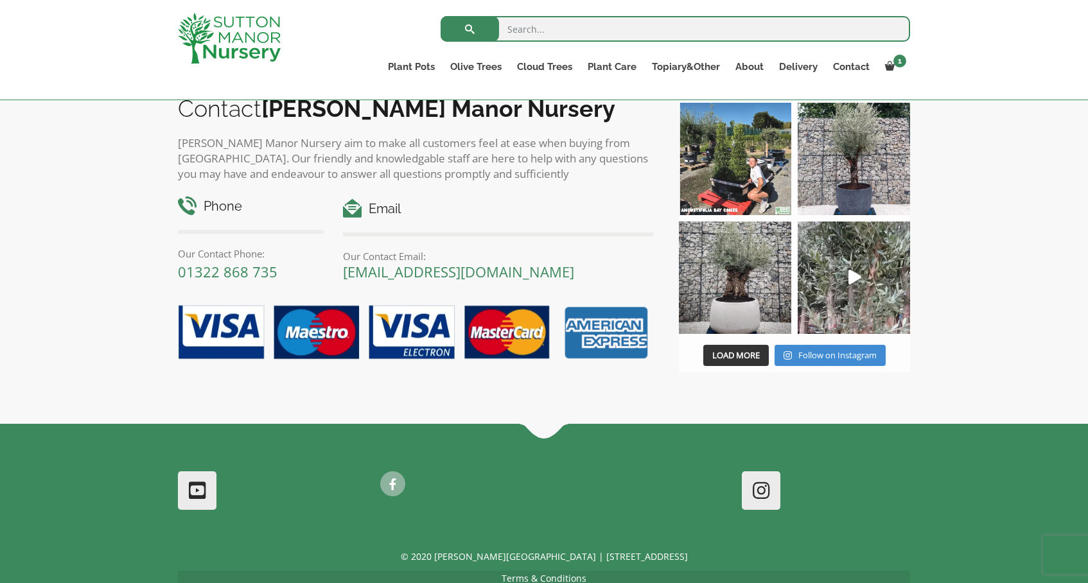
scroll to position [1484, 0]
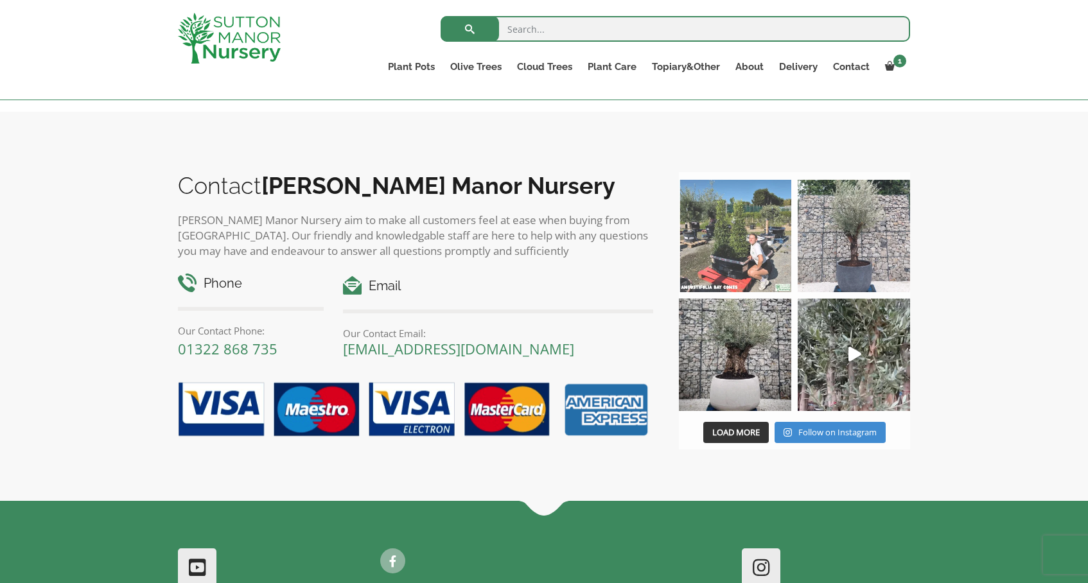
click at [734, 238] on img at bounding box center [735, 236] width 112 height 112
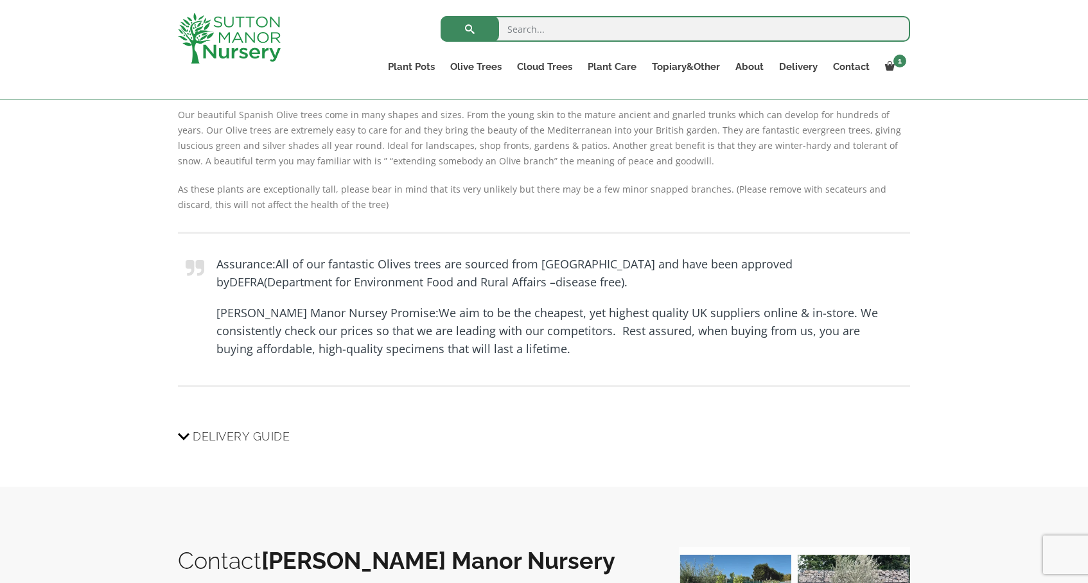
scroll to position [1035, 0]
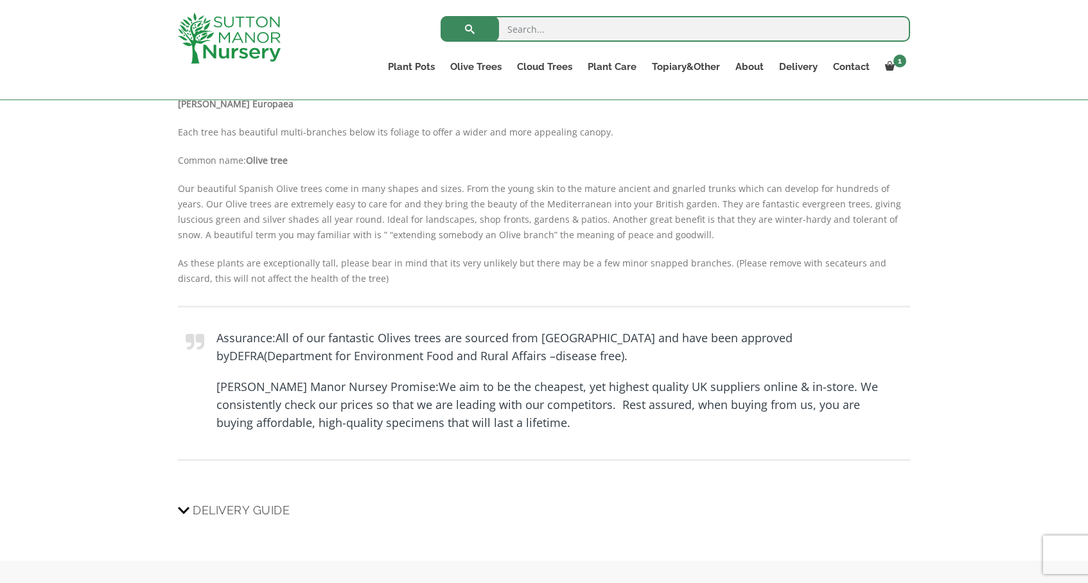
click at [185, 508] on icon at bounding box center [184, 509] width 12 height 15
click at [0, 0] on input "Delivery Guide" at bounding box center [0, 0] width 0 height 0
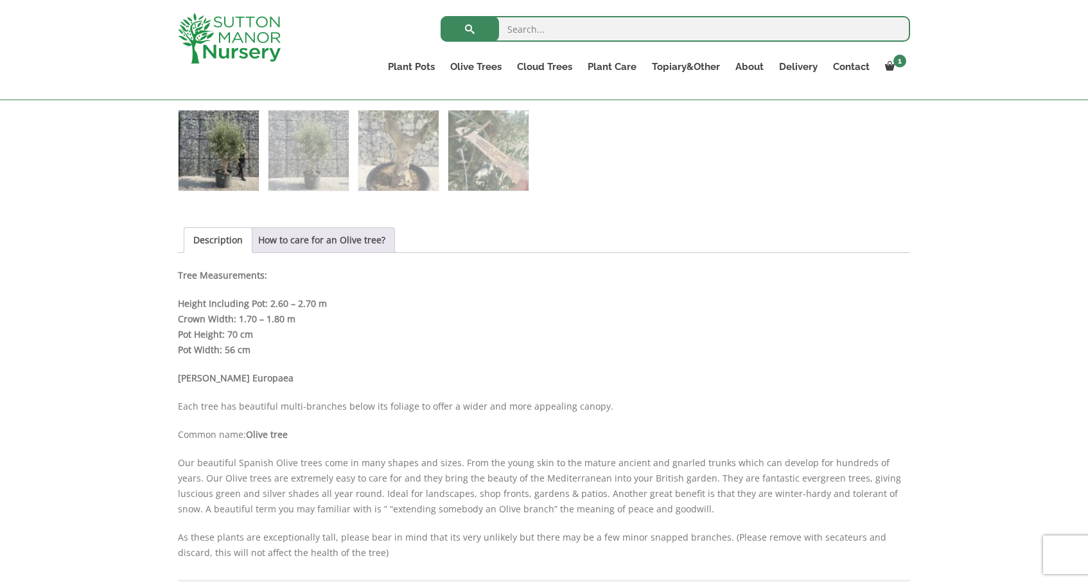
scroll to position [692, 0]
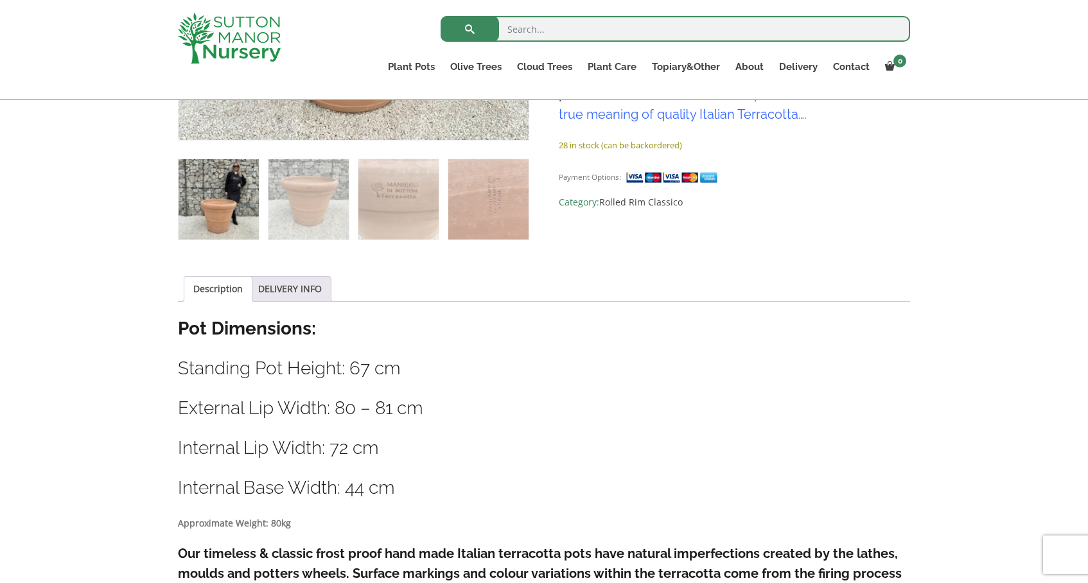
scroll to position [625, 0]
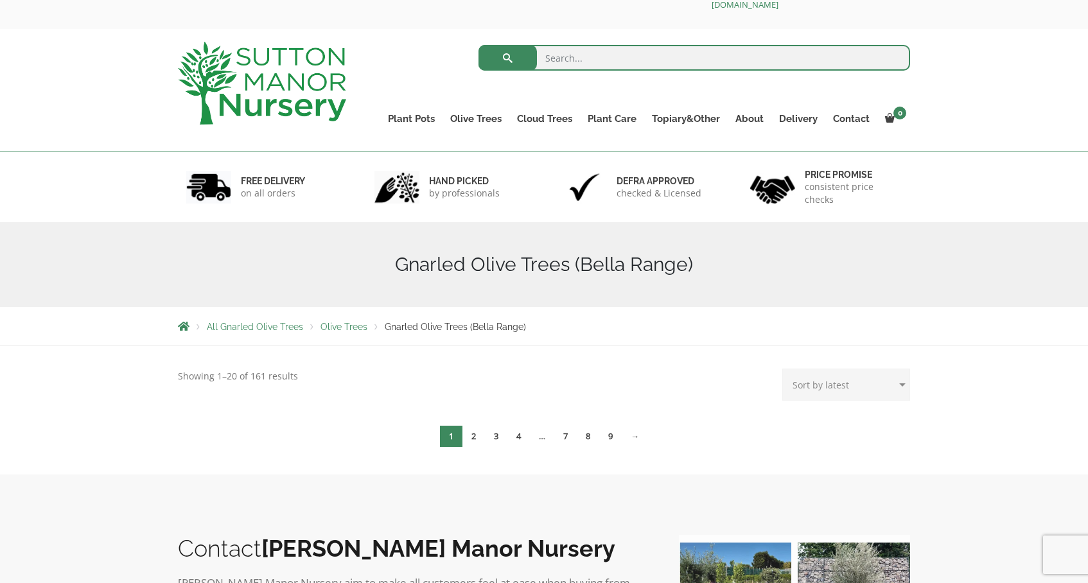
scroll to position [87, 0]
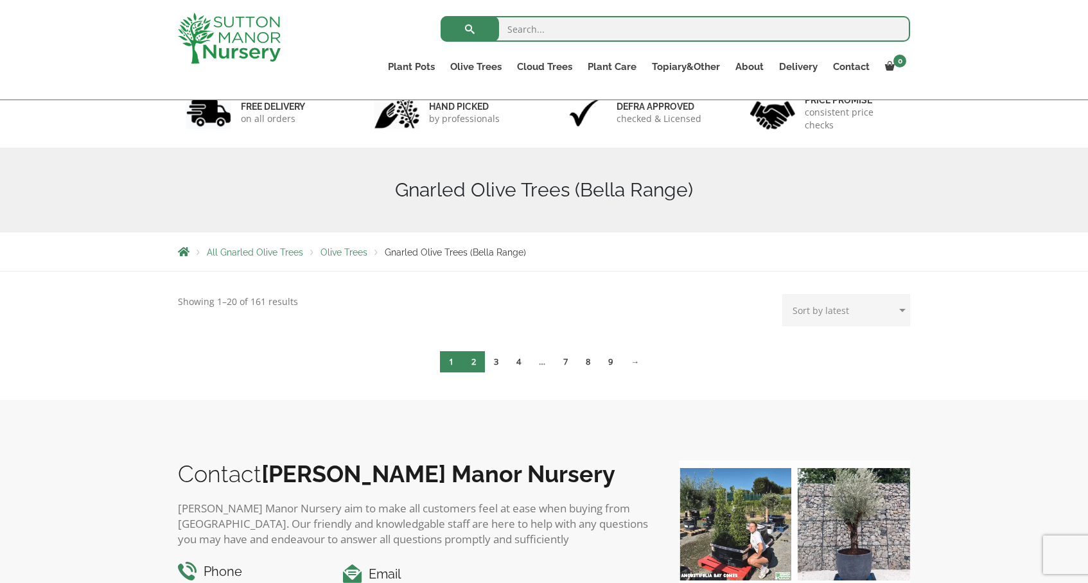
click at [478, 366] on link "2" at bounding box center [474, 361] width 22 height 21
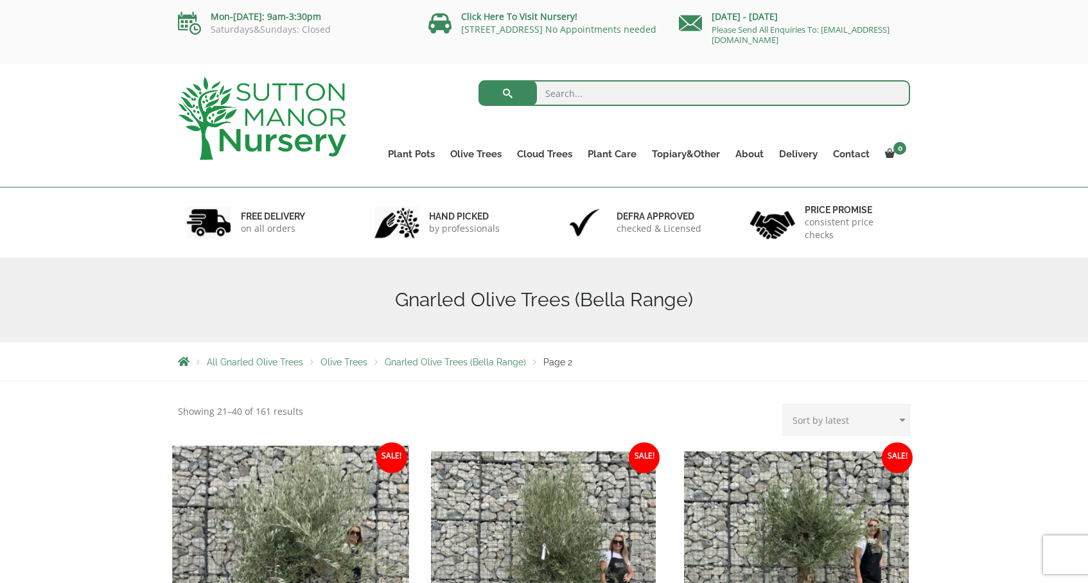
click at [274, 506] on img at bounding box center [290, 564] width 236 height 236
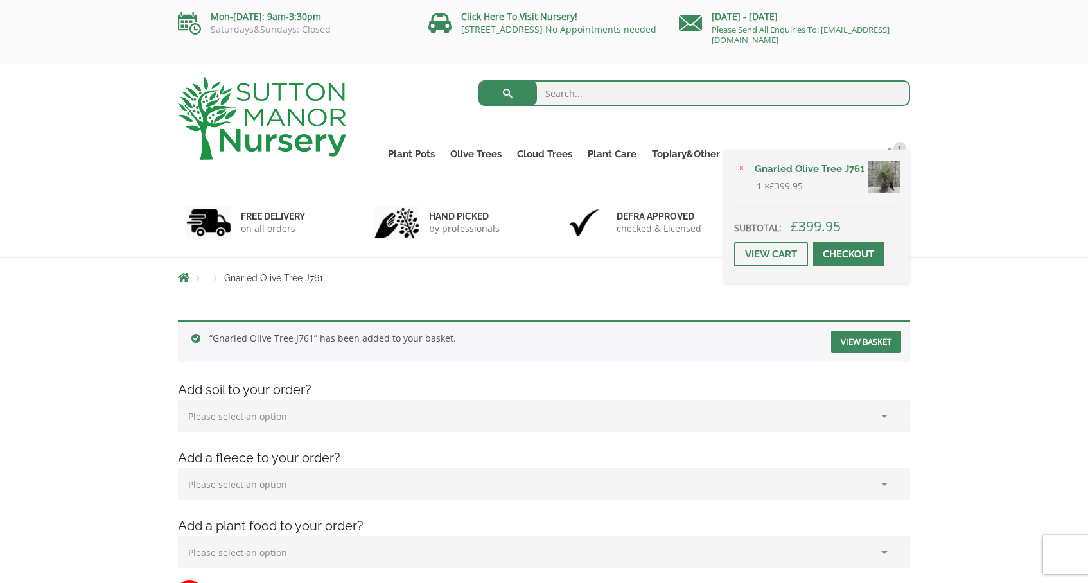
click at [897, 148] on span "1" at bounding box center [900, 148] width 13 height 13
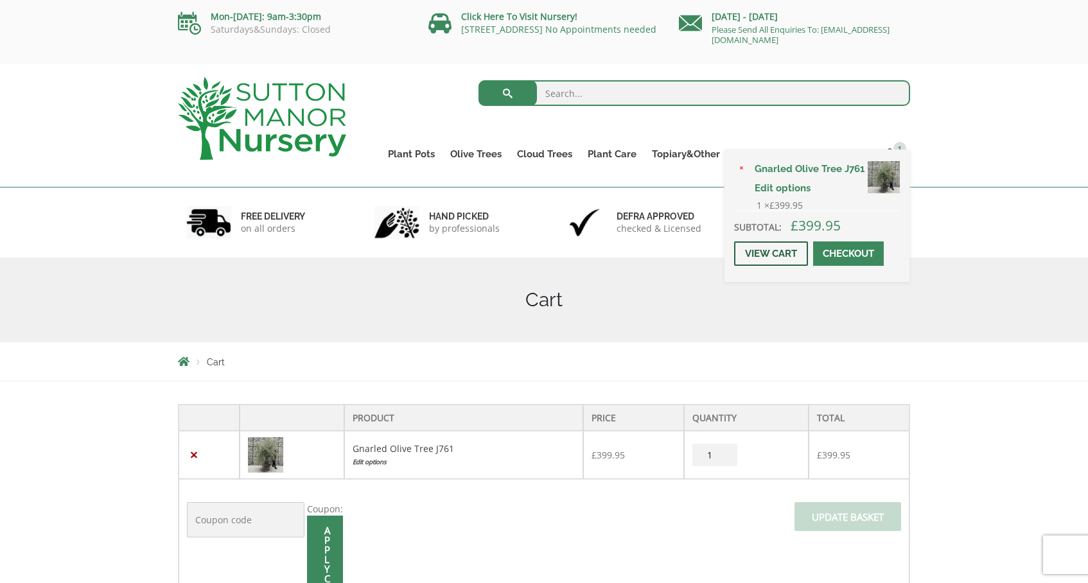
click at [775, 256] on link "View cart" at bounding box center [771, 254] width 74 height 24
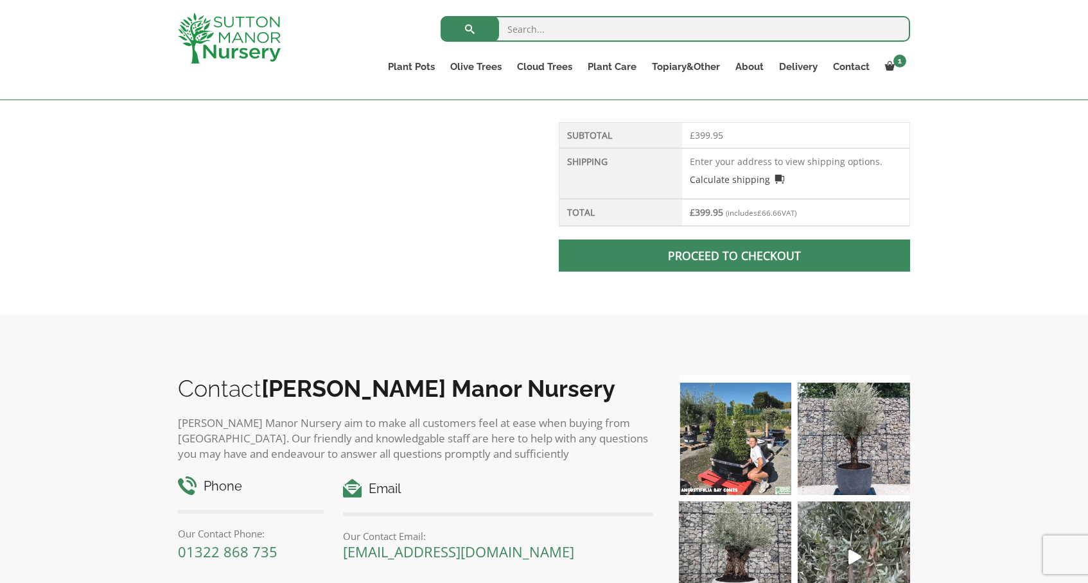
scroll to position [587, 0]
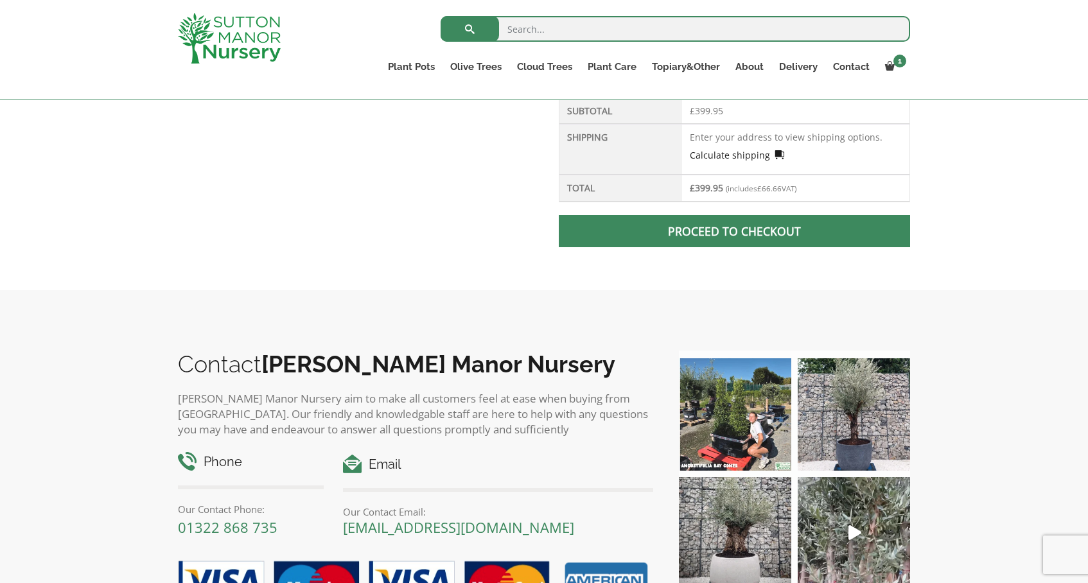
click at [754, 154] on link "Calculate shipping" at bounding box center [737, 154] width 95 height 13
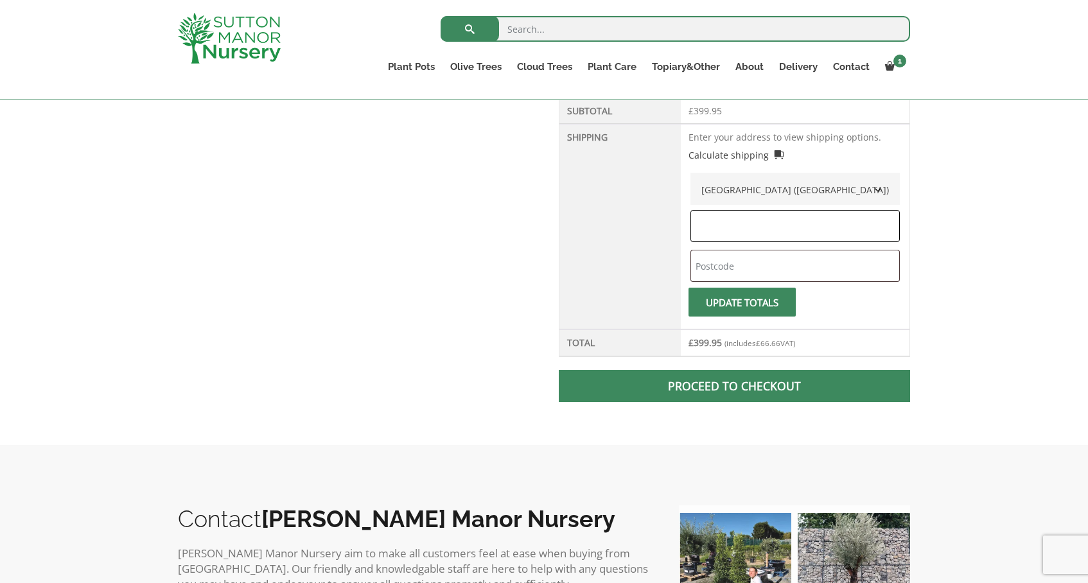
click at [734, 215] on input "text" at bounding box center [795, 226] width 209 height 32
type input "avon"
click at [730, 264] on input "text" at bounding box center [795, 266] width 209 height 32
type input "Ba26QW"
click at [743, 303] on span "submit" at bounding box center [743, 303] width 0 height 0
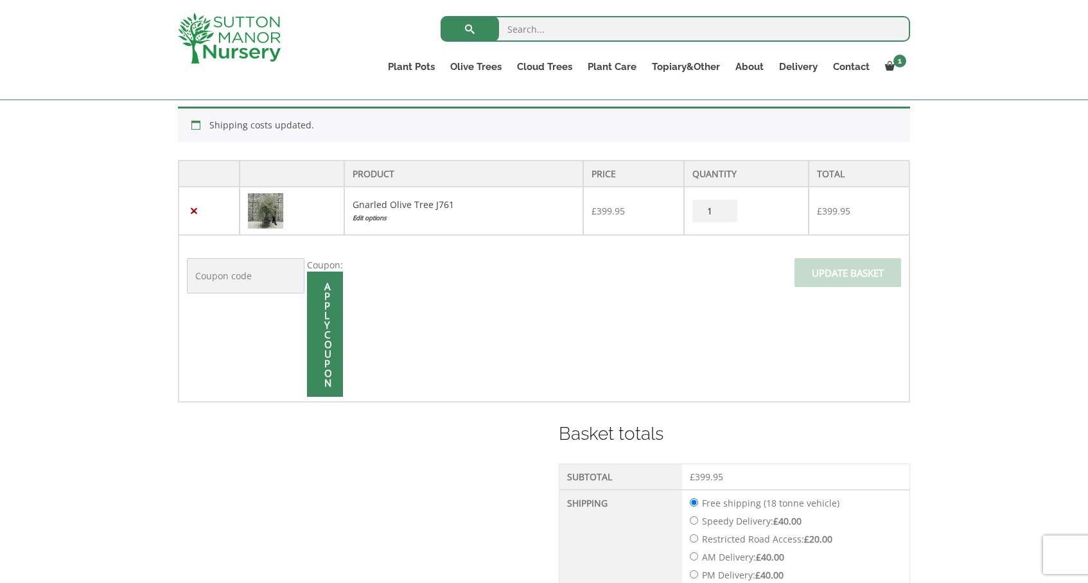
scroll to position [223, 0]
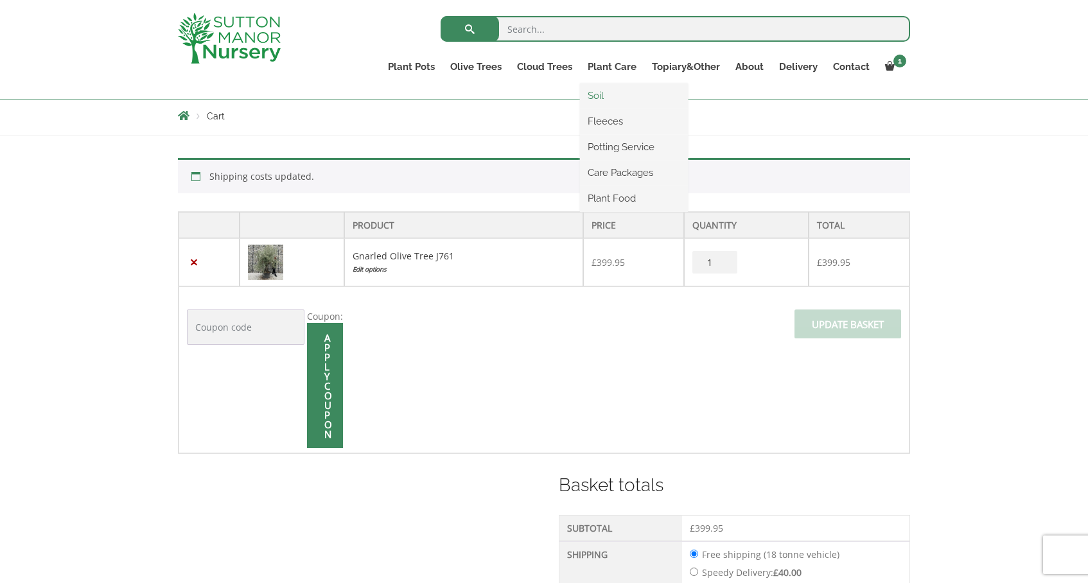
click at [600, 93] on link "Soil" at bounding box center [634, 95] width 108 height 19
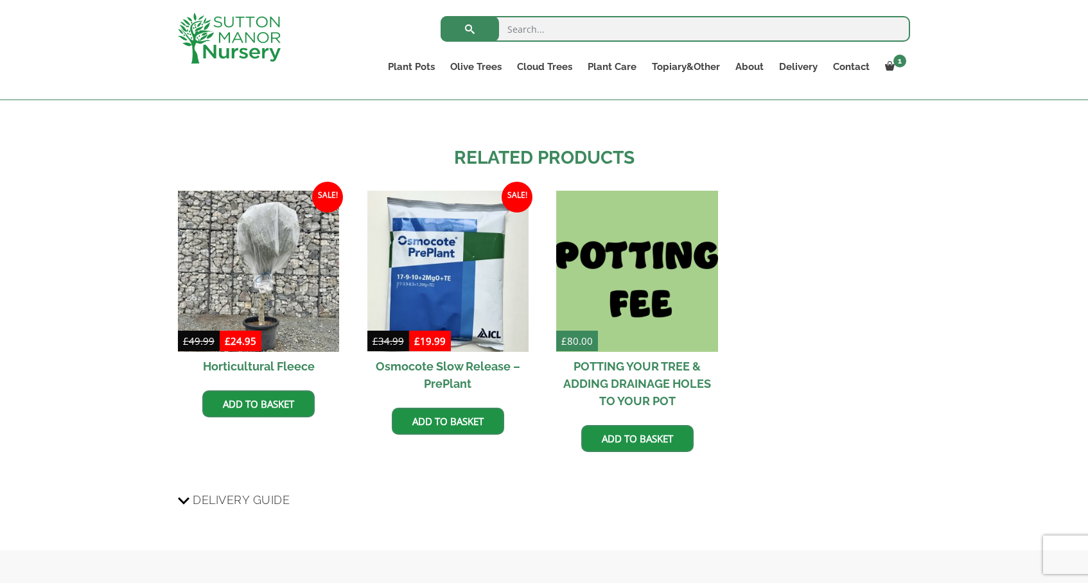
scroll to position [1300, 0]
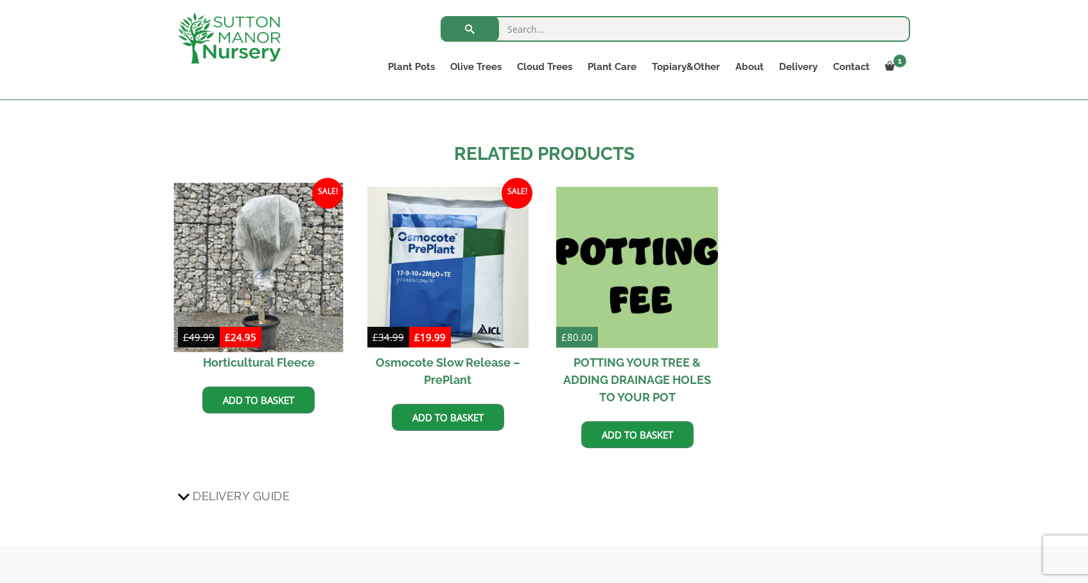
click at [251, 244] on img at bounding box center [259, 268] width 170 height 170
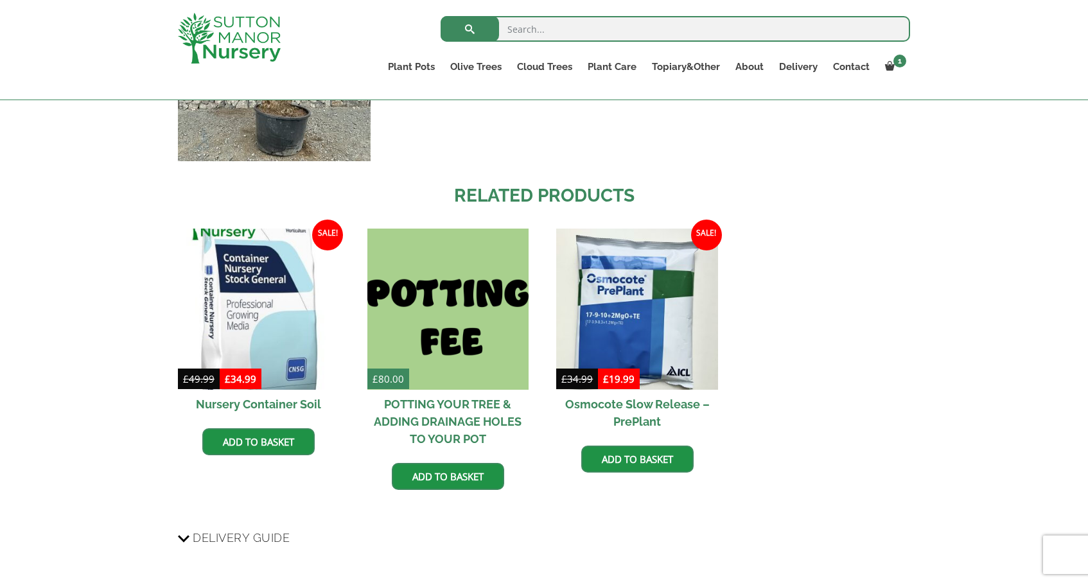
scroll to position [1883, 0]
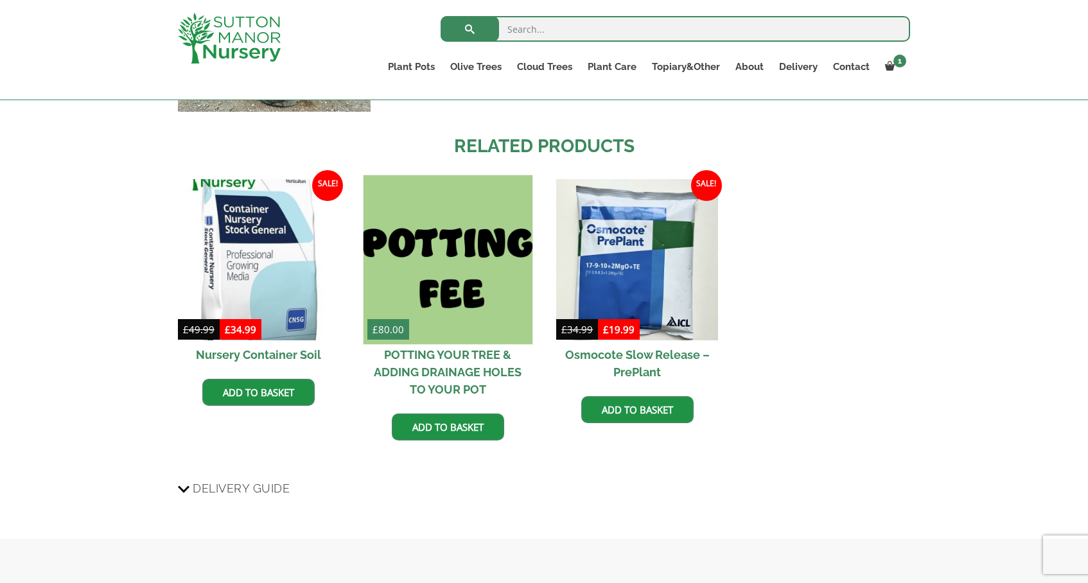
click at [450, 238] on img at bounding box center [448, 260] width 170 height 170
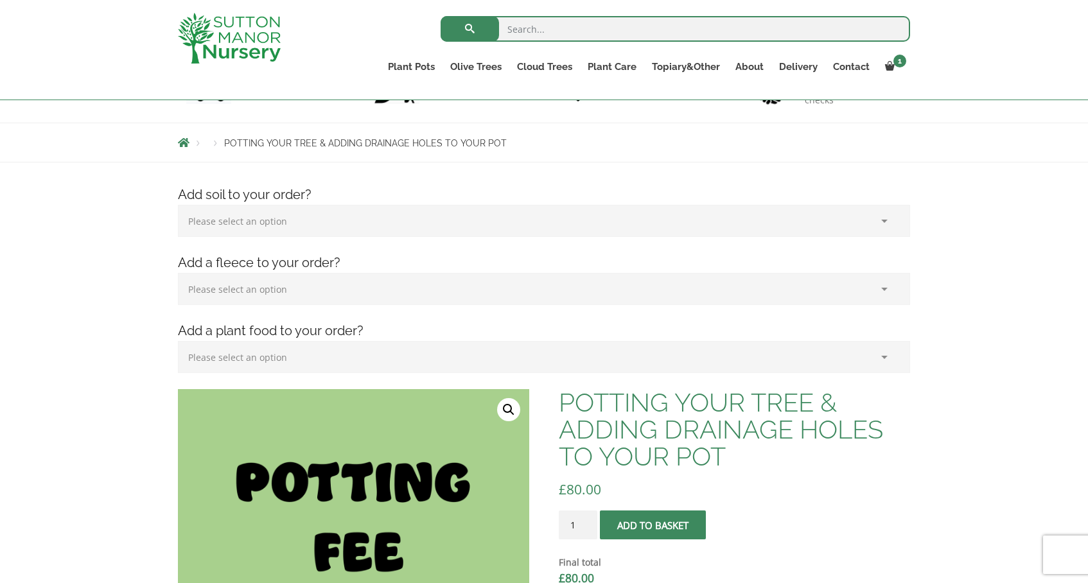
scroll to position [62, 0]
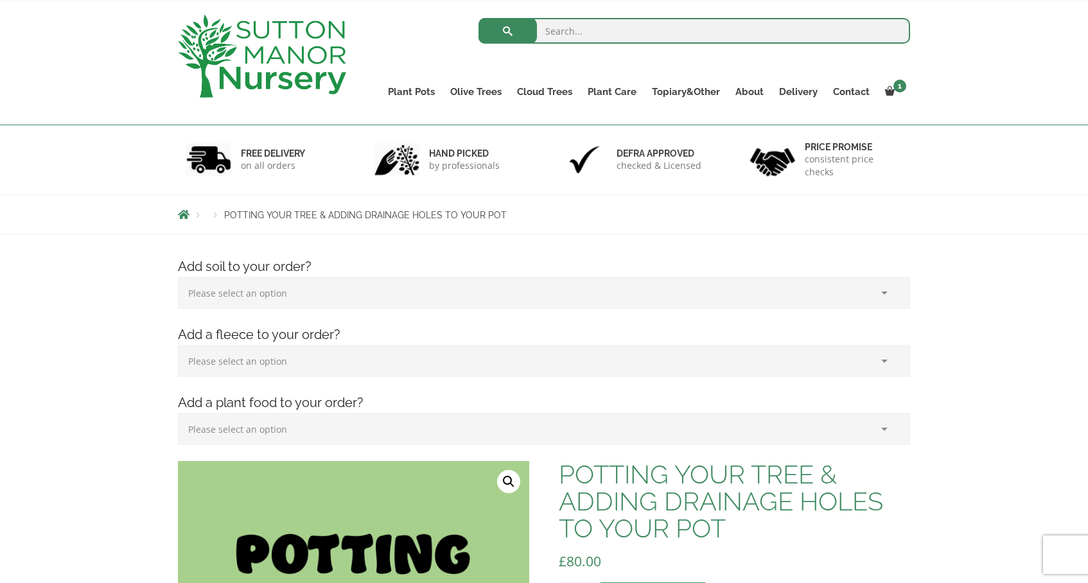
click at [391, 438] on select "Please select an option (x1) Plant Food (£19.99) (x2) Plant Food (£39.98)" at bounding box center [544, 429] width 732 height 32
